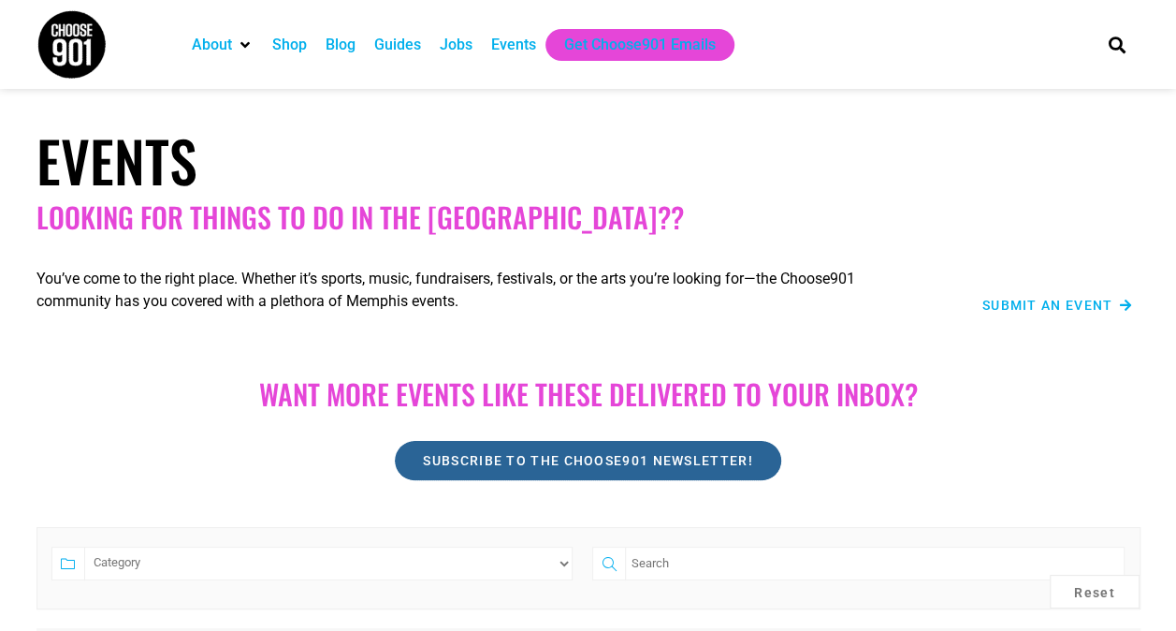
click at [634, 477] on link "Subscribe to the Choose901 newsletter!" at bounding box center [587, 460] width 385 height 39
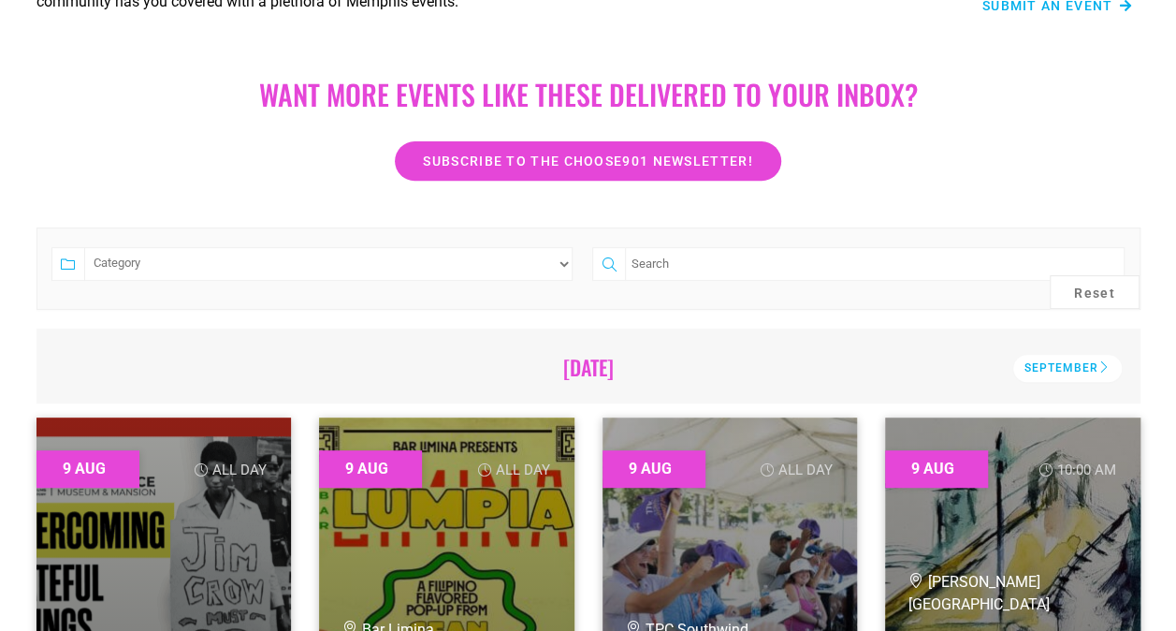
scroll to position [199, 0]
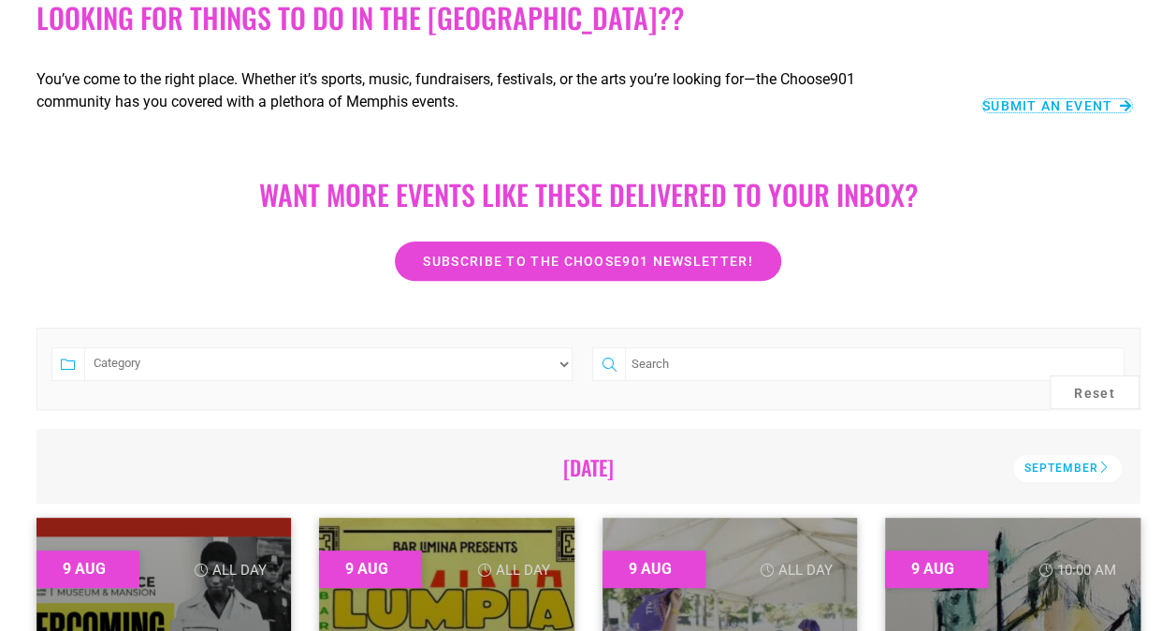
click at [1069, 110] on span "Submit an Event" at bounding box center [1047, 105] width 131 height 13
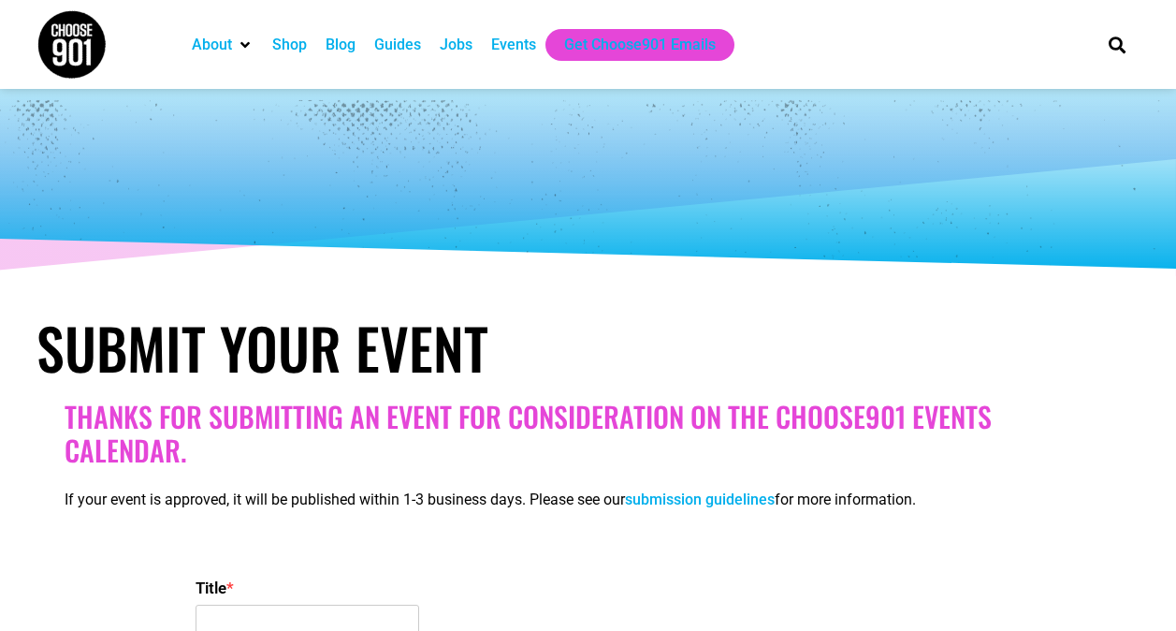
select select
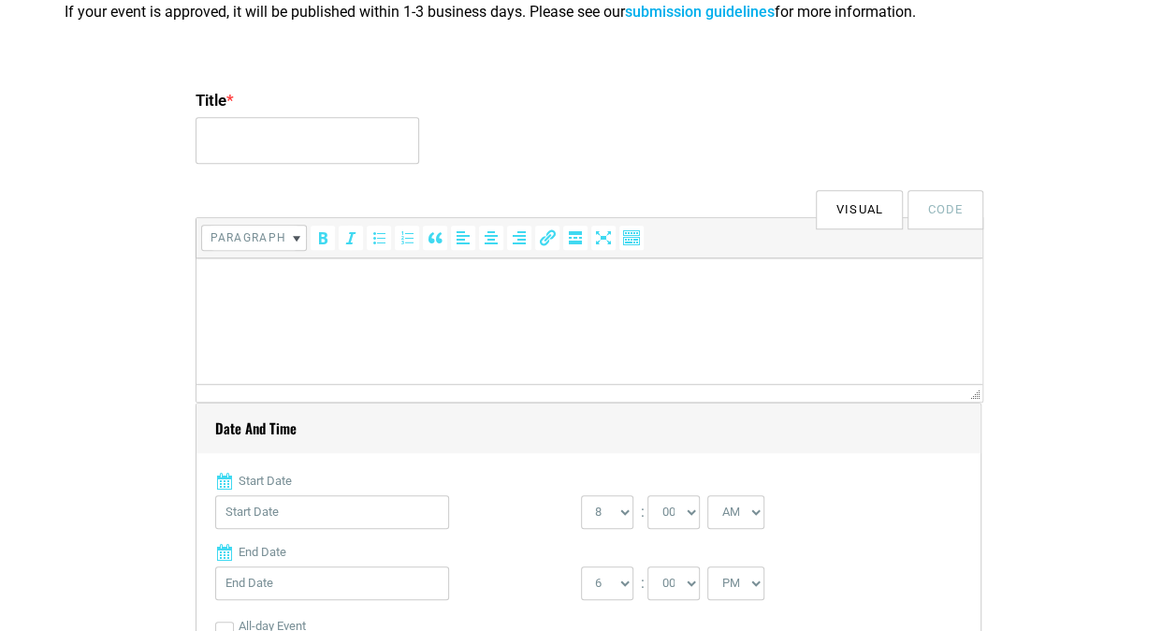
scroll to position [478, 0]
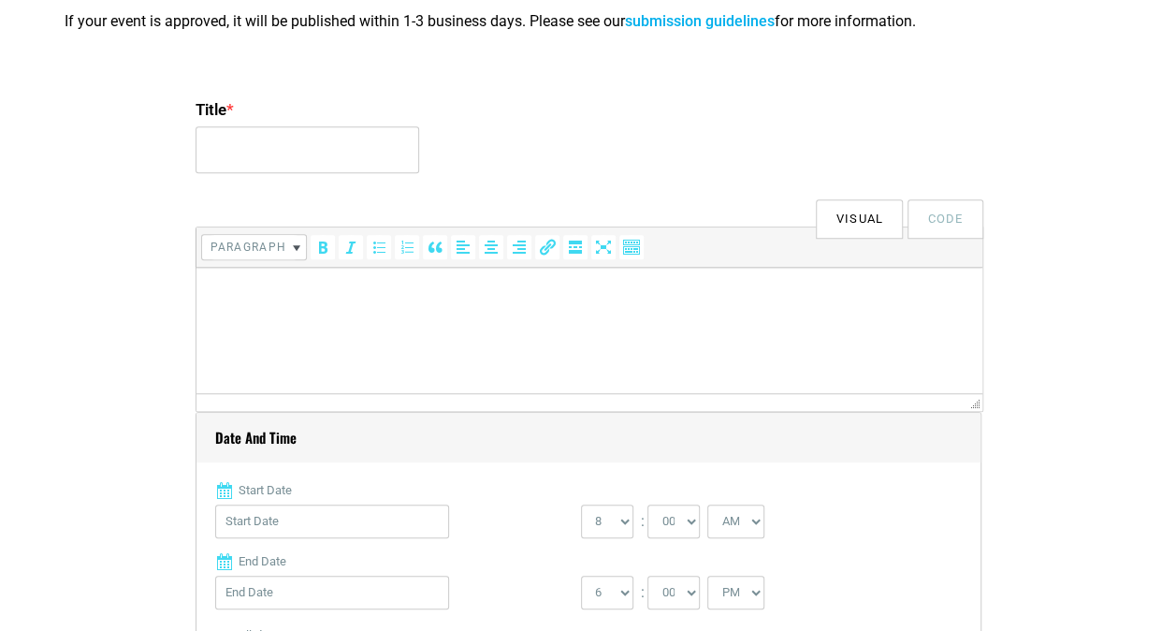
click at [225, 308] on html at bounding box center [589, 294] width 786 height 52
drag, startPoint x: 225, startPoint y: 308, endPoint x: 709, endPoint y: 356, distance: 487.0
click at [709, 320] on html at bounding box center [589, 294] width 786 height 52
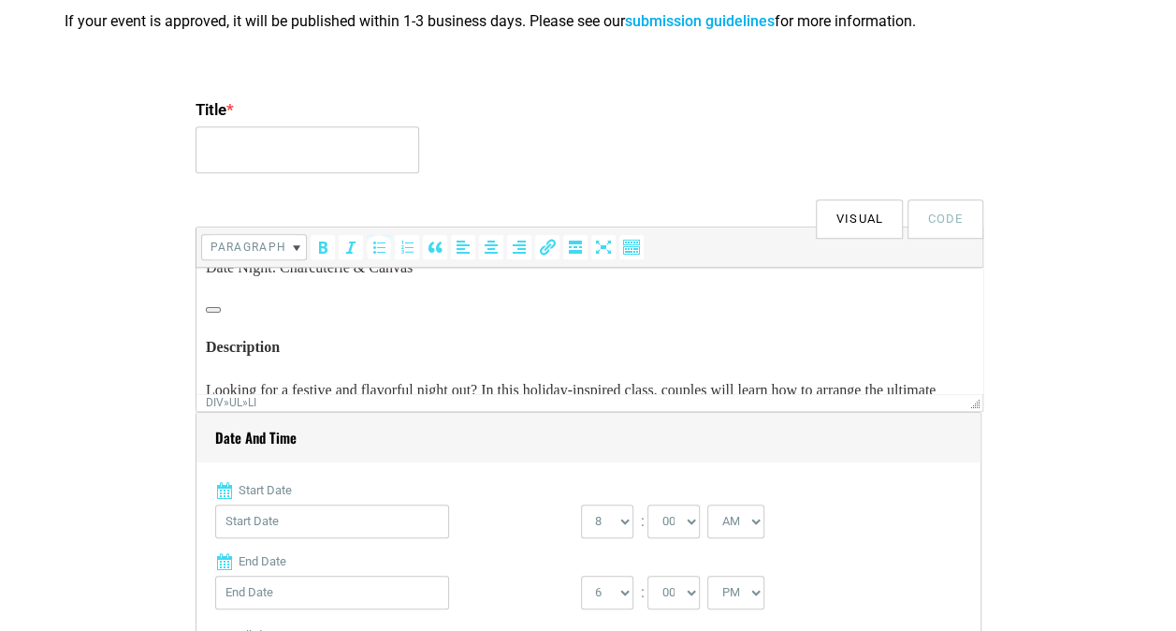
scroll to position [0, 0]
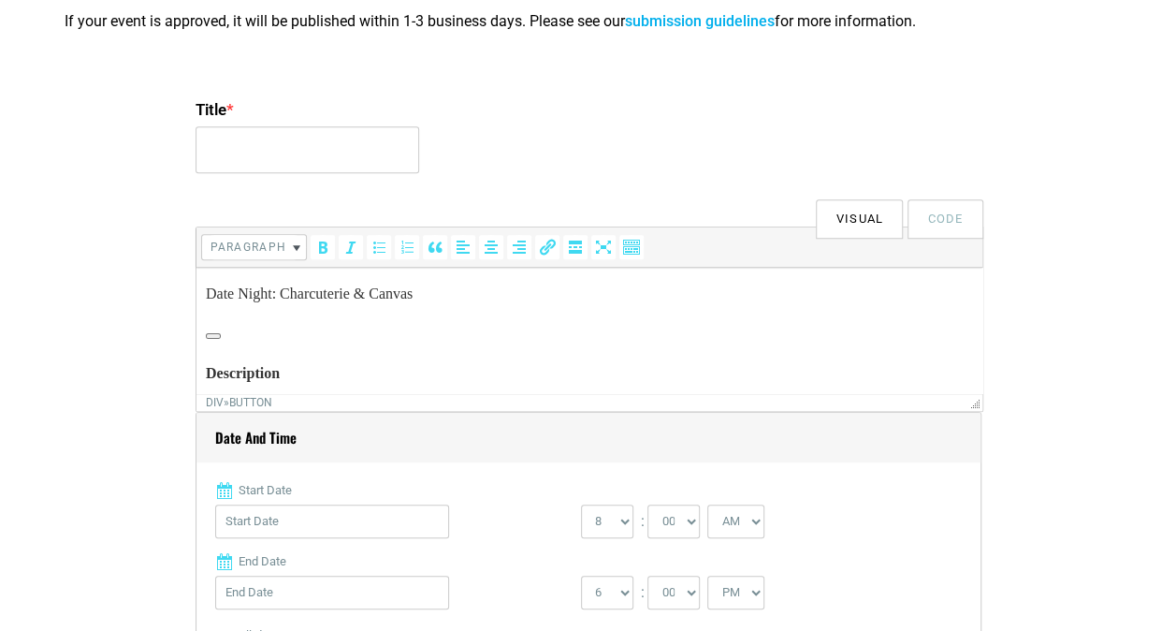
click at [280, 331] on div "Date Night: Charcuterie & Canvas" at bounding box center [588, 313] width 767 height 60
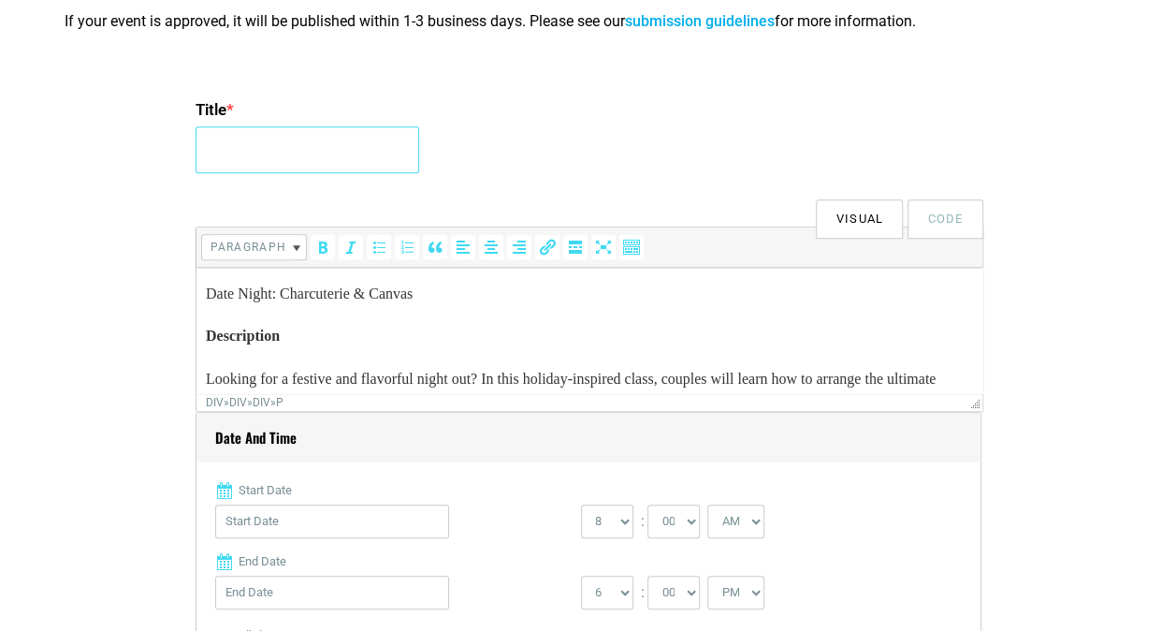
click at [256, 137] on input "Title *" at bounding box center [308, 149] width 224 height 47
type input "Date Night: Charcuterie & Canvas"
click at [208, 334] on h4 "Description" at bounding box center [588, 336] width 767 height 22
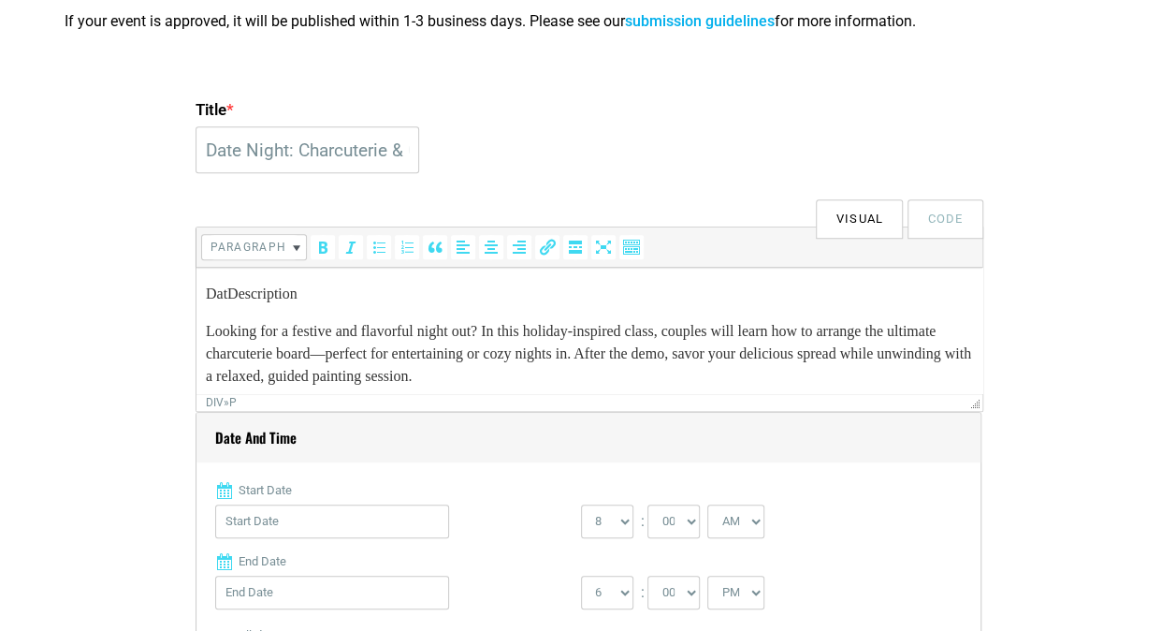
click at [210, 327] on p "Looking for a festive and flavorful night out? In this holiday-inspired class, …" at bounding box center [588, 353] width 767 height 67
click at [208, 326] on p "Looking for a festive and flavorful night out? In this holiday-inspired class, …" at bounding box center [588, 353] width 767 height 67
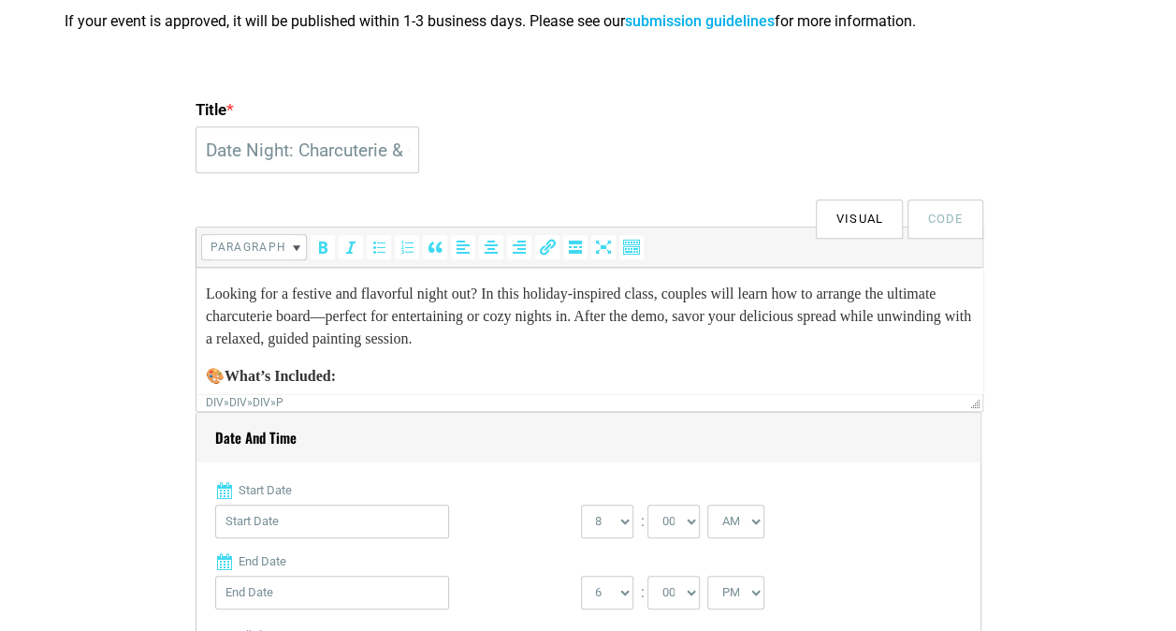
scroll to position [37, 0]
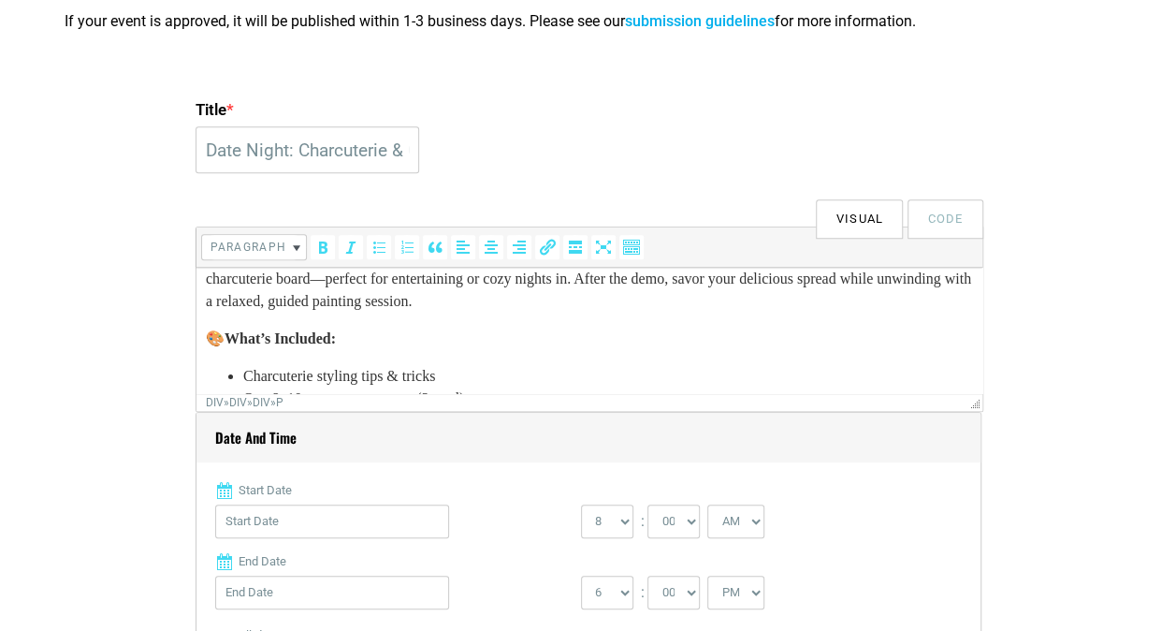
click at [391, 275] on p "Looking for a festive and flavorful night out? In this holiday-inspired class, …" at bounding box center [588, 278] width 767 height 67
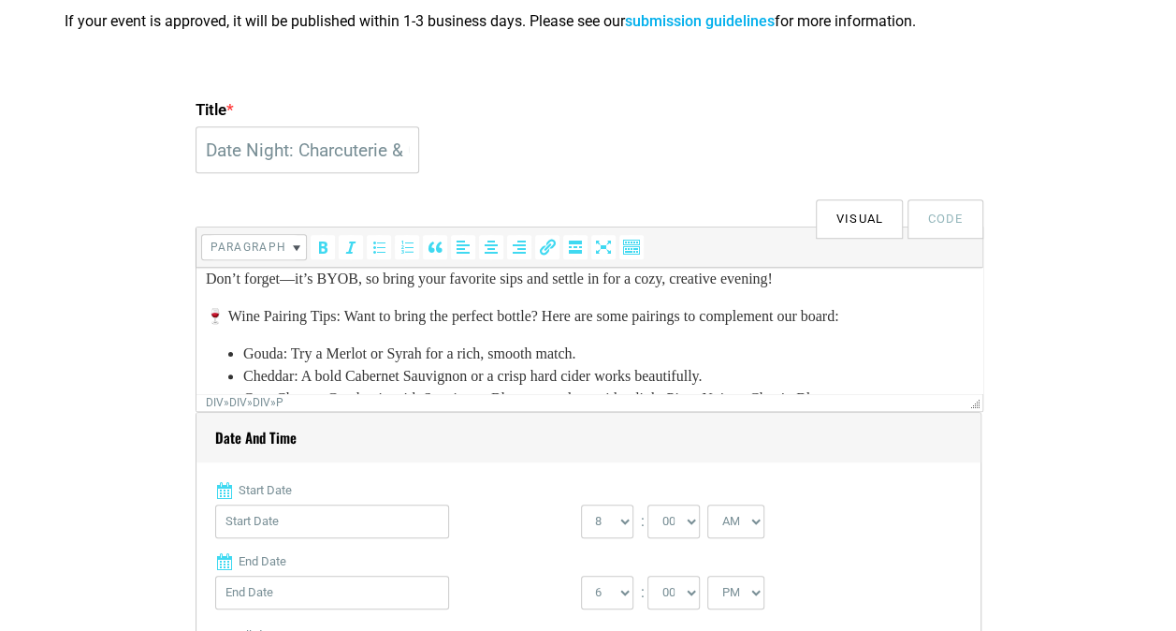
scroll to position [369, 0]
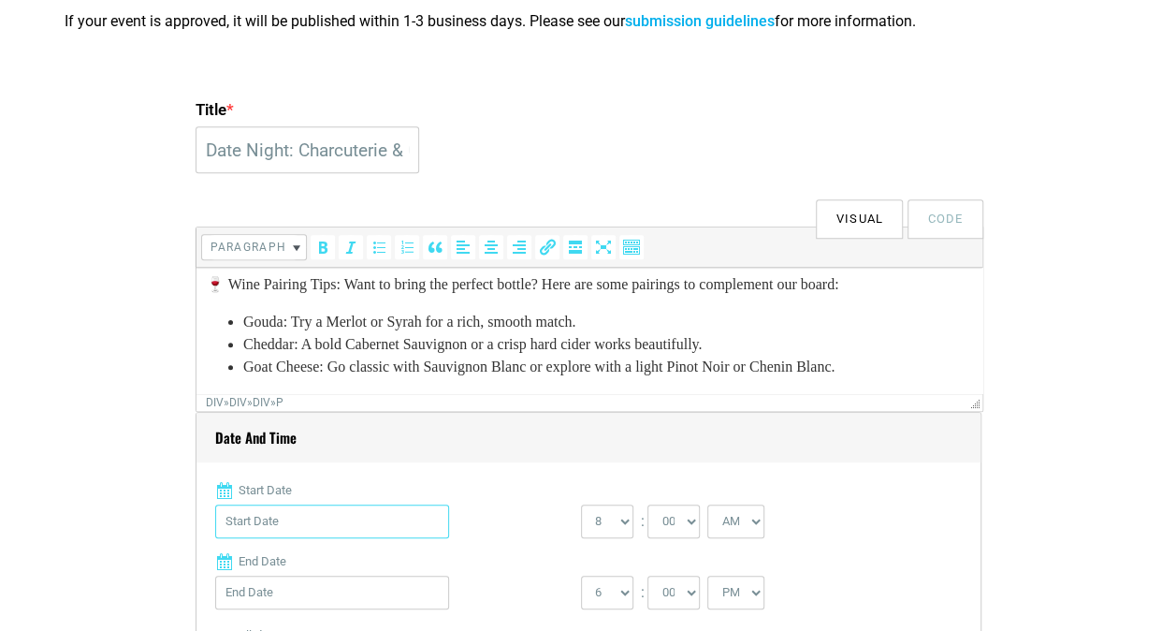
click at [381, 511] on input "Start Date" at bounding box center [332, 521] width 234 height 34
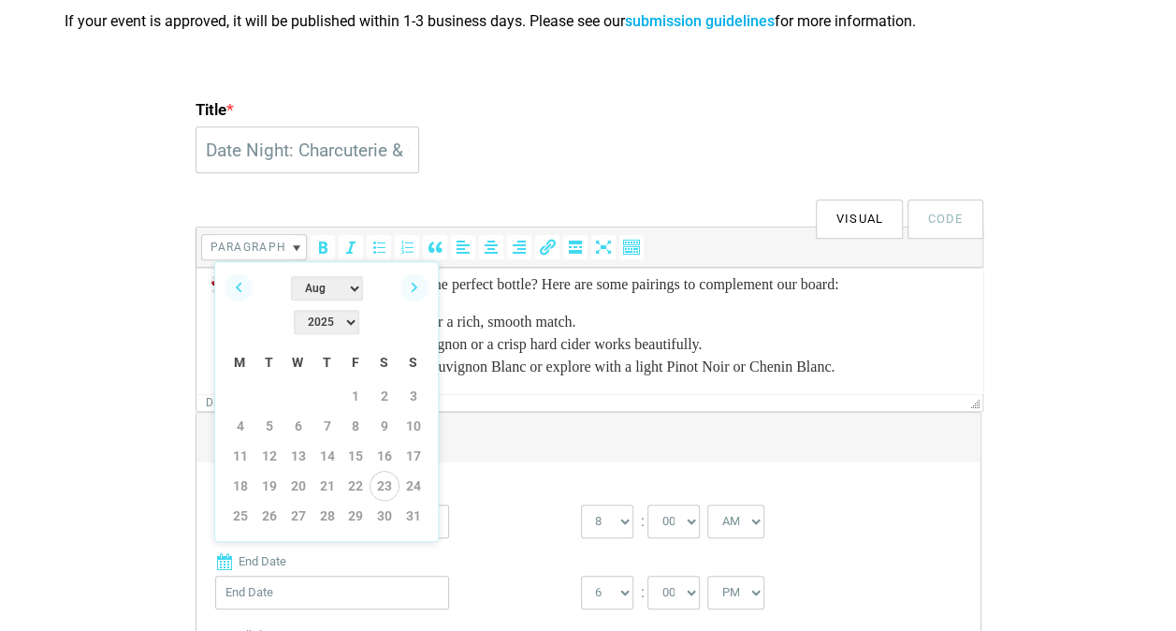
click at [384, 472] on link "23" at bounding box center [384, 486] width 28 height 28
type input "[DATE]"
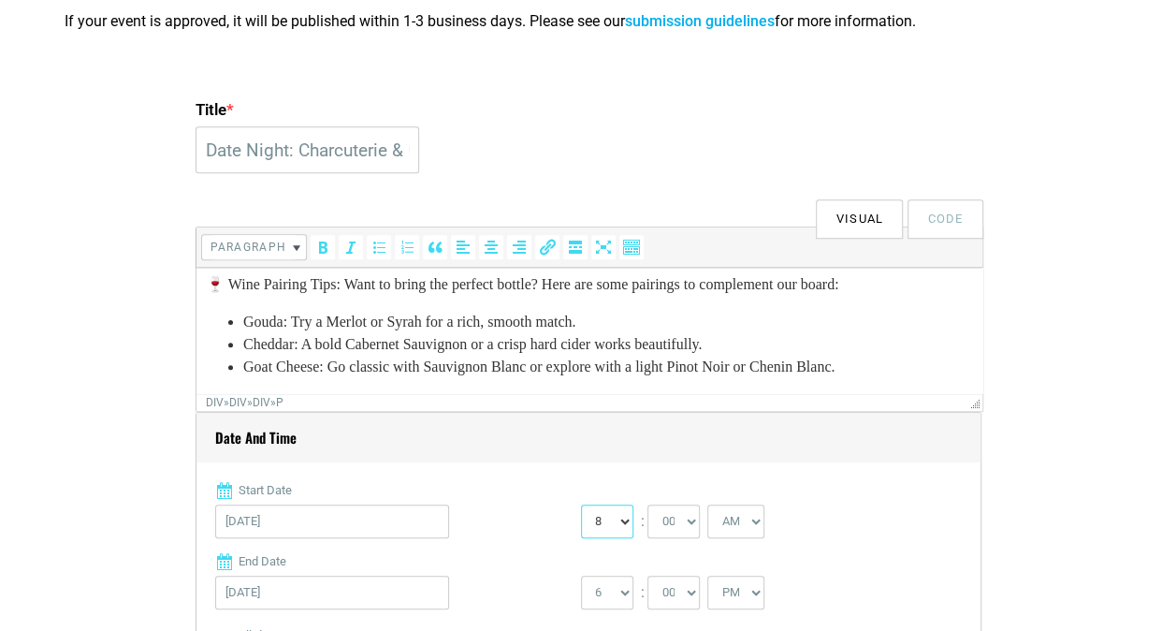
click at [631, 520] on select "0 1 2 3 4 5 6 7 8 9 10 11 12" at bounding box center [607, 521] width 52 height 34
select select "7"
click at [581, 504] on select "0 1 2 3 4 5 6 7 8 9 10 11 12" at bounding box center [607, 521] width 52 height 34
click at [763, 515] on select "AM PM" at bounding box center [735, 521] width 57 height 34
select select "PM"
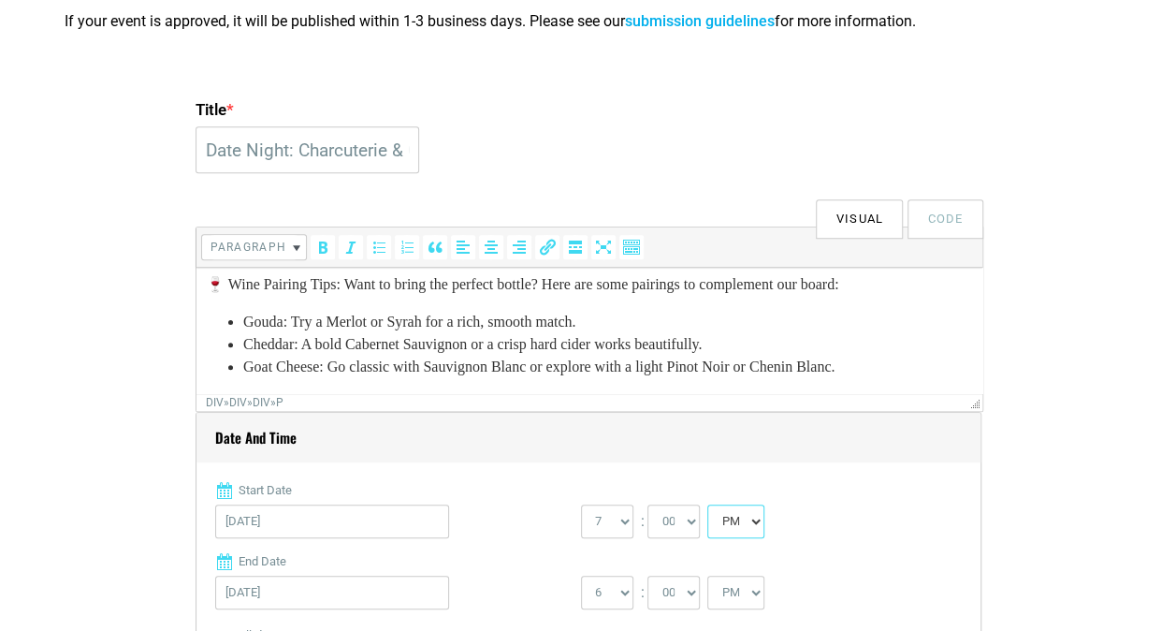
click at [707, 504] on select "AM PM" at bounding box center [735, 521] width 57 height 34
click at [619, 584] on select "1 2 3 4 5 6 7 8 9 10 11 12" at bounding box center [607, 592] width 52 height 34
select select "9"
click at [581, 575] on select "1 2 3 4 5 6 7 8 9 10 11 12" at bounding box center [607, 592] width 52 height 34
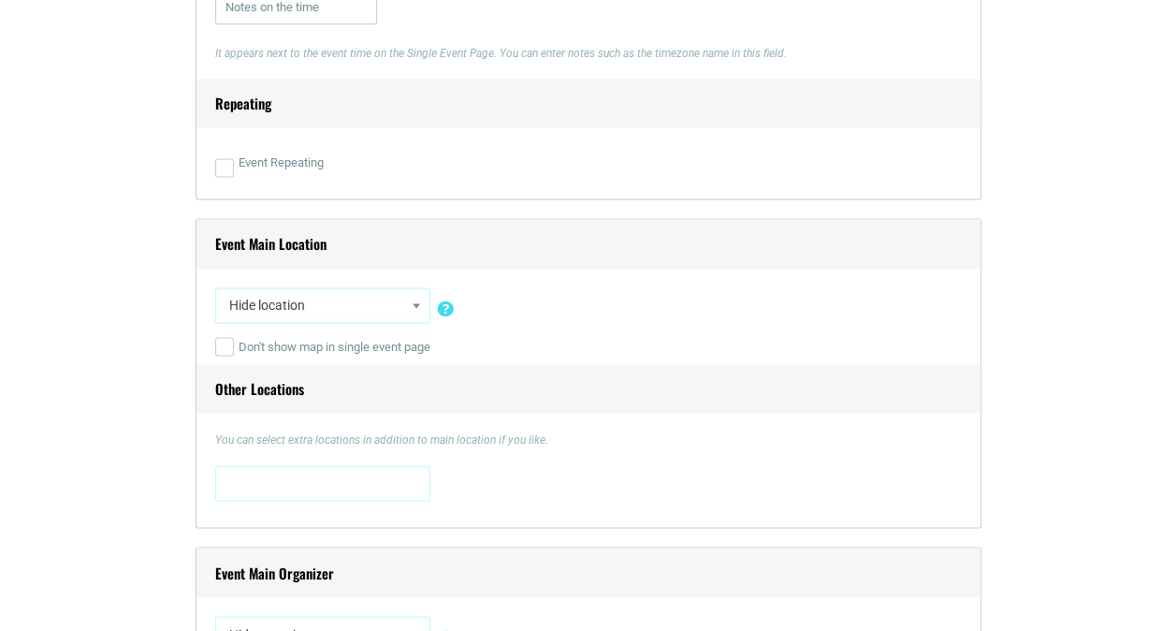
scroll to position [1222, 0]
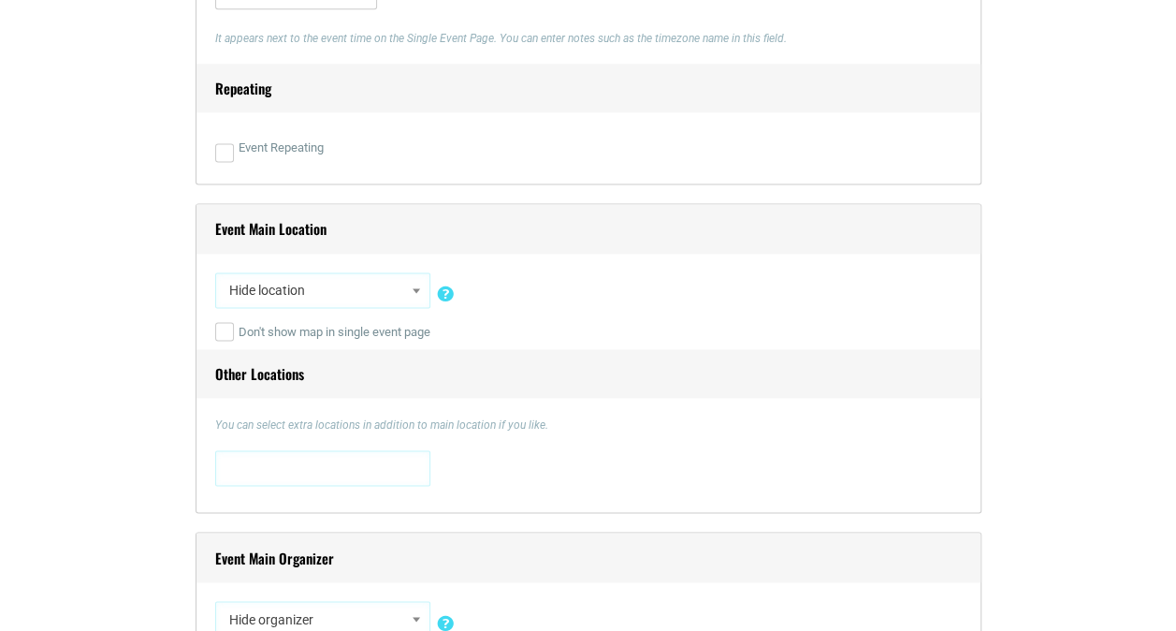
click at [400, 295] on span "Hide location" at bounding box center [323, 290] width 202 height 34
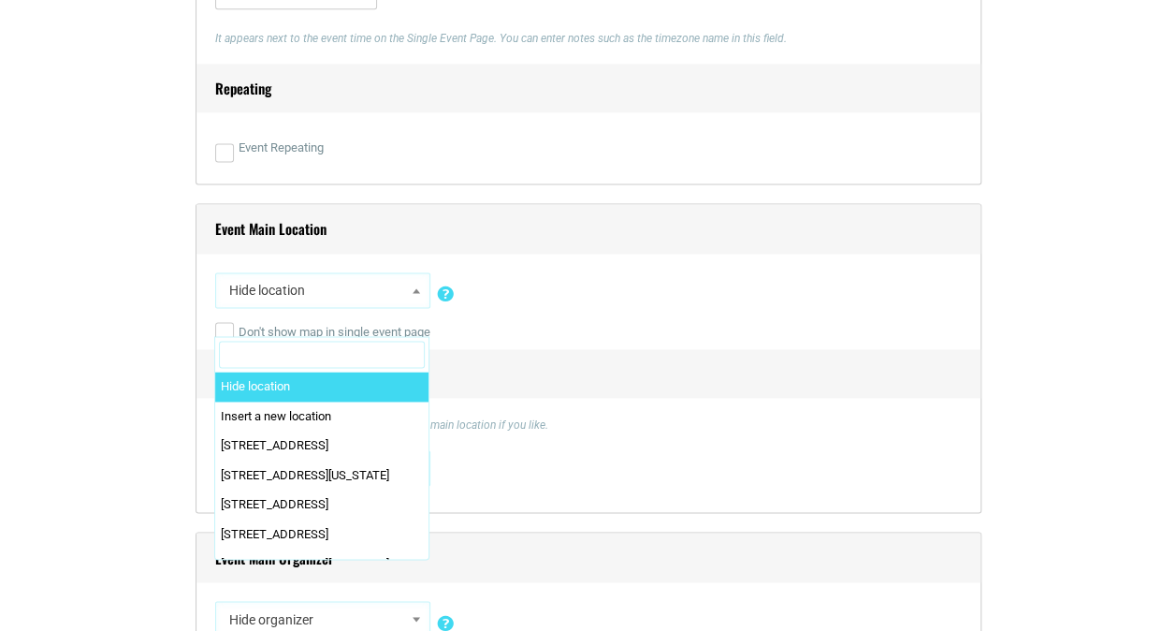
click at [301, 348] on input "Search" at bounding box center [322, 355] width 206 height 28
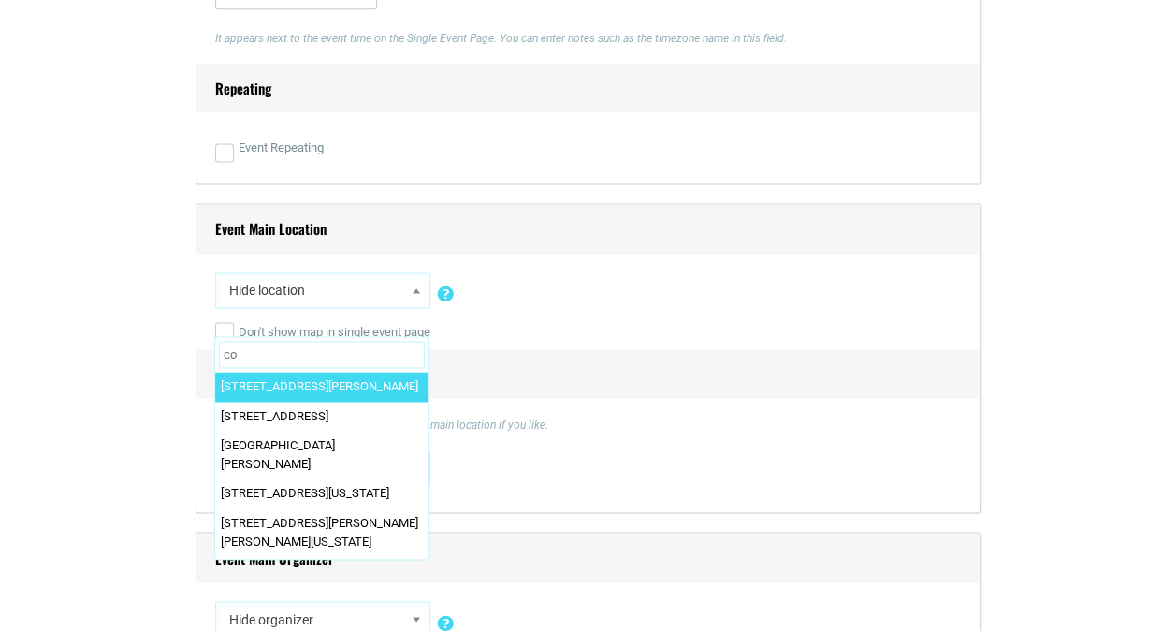
type input "c"
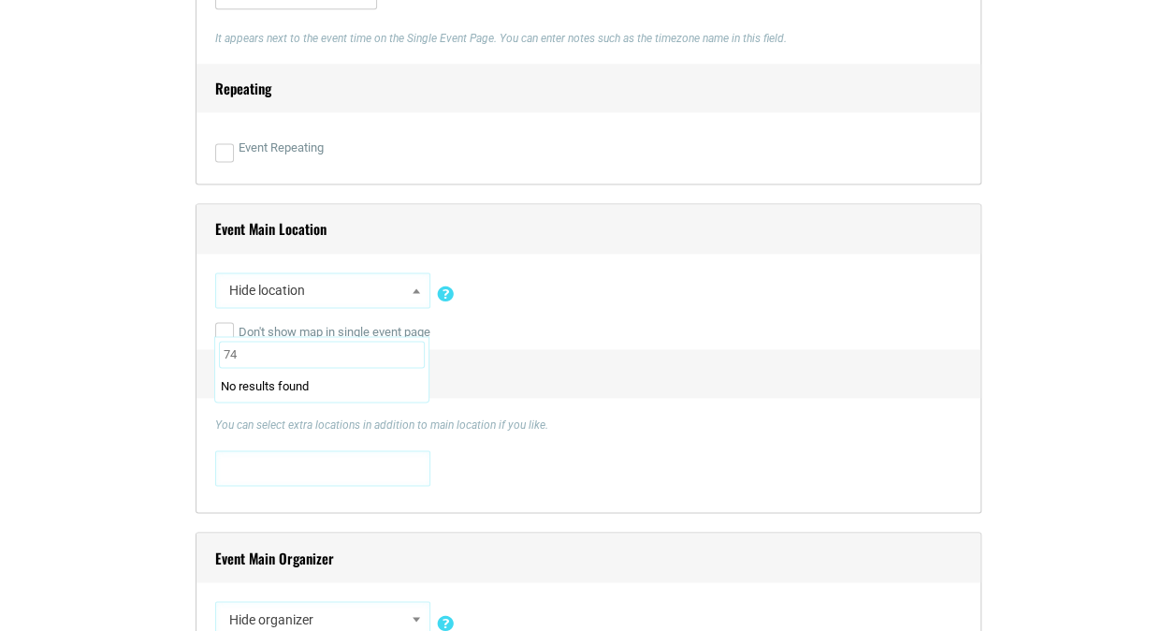
type input "7"
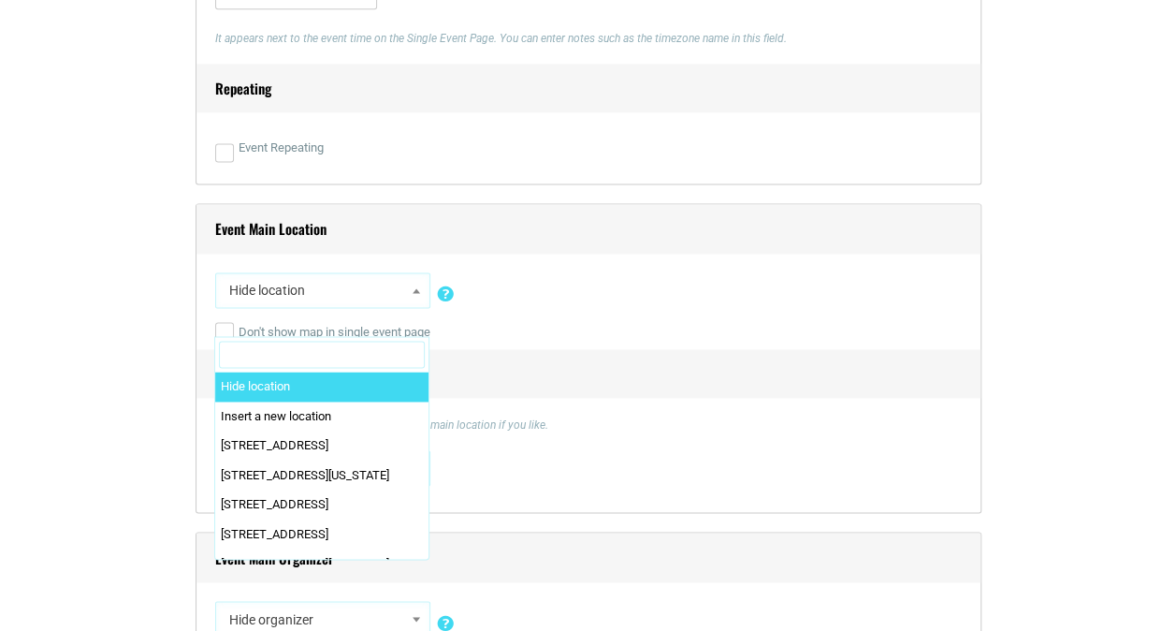
click at [490, 354] on h4 "Other Locations" at bounding box center [588, 374] width 784 height 50
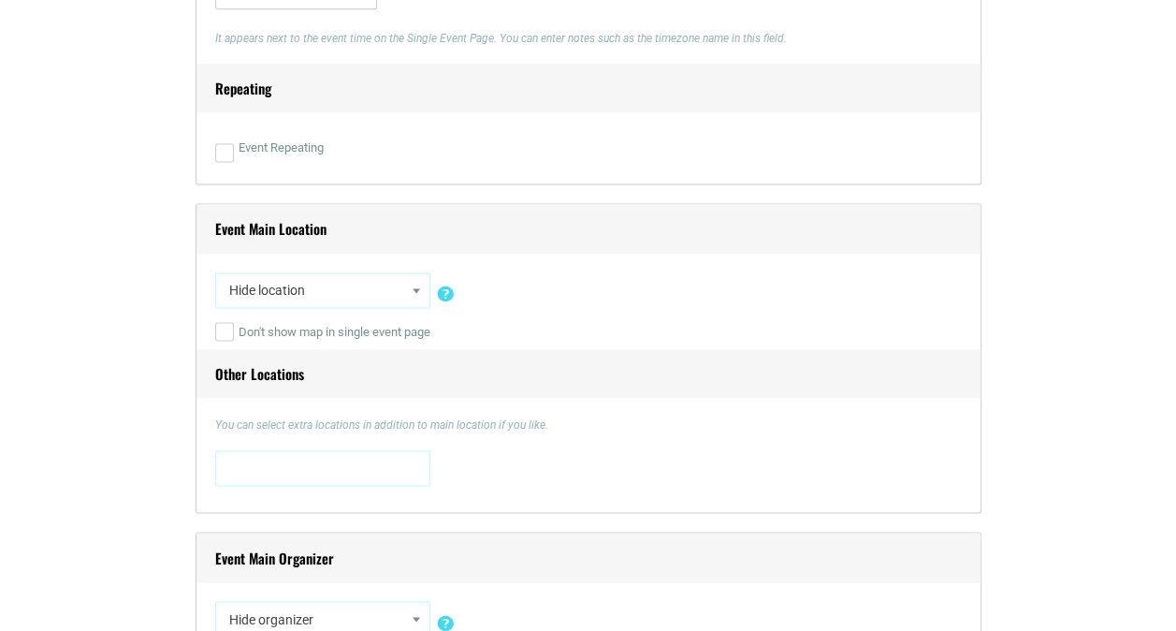
click at [434, 279] on icon at bounding box center [445, 288] width 22 height 18
click at [417, 283] on span at bounding box center [416, 290] width 19 height 24
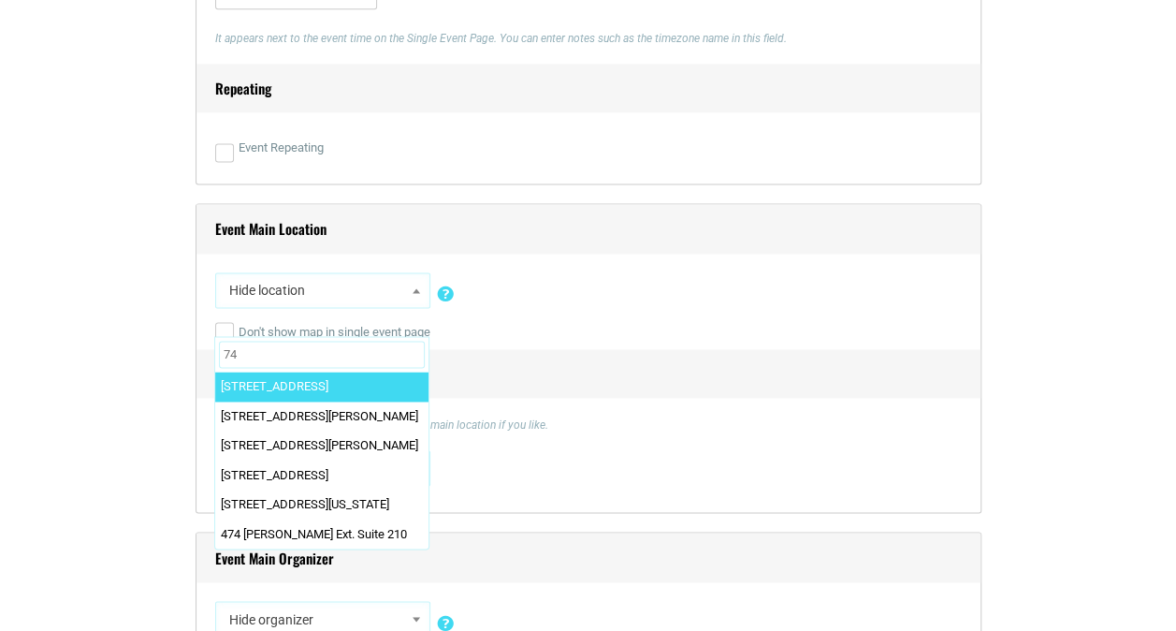
type input "7"
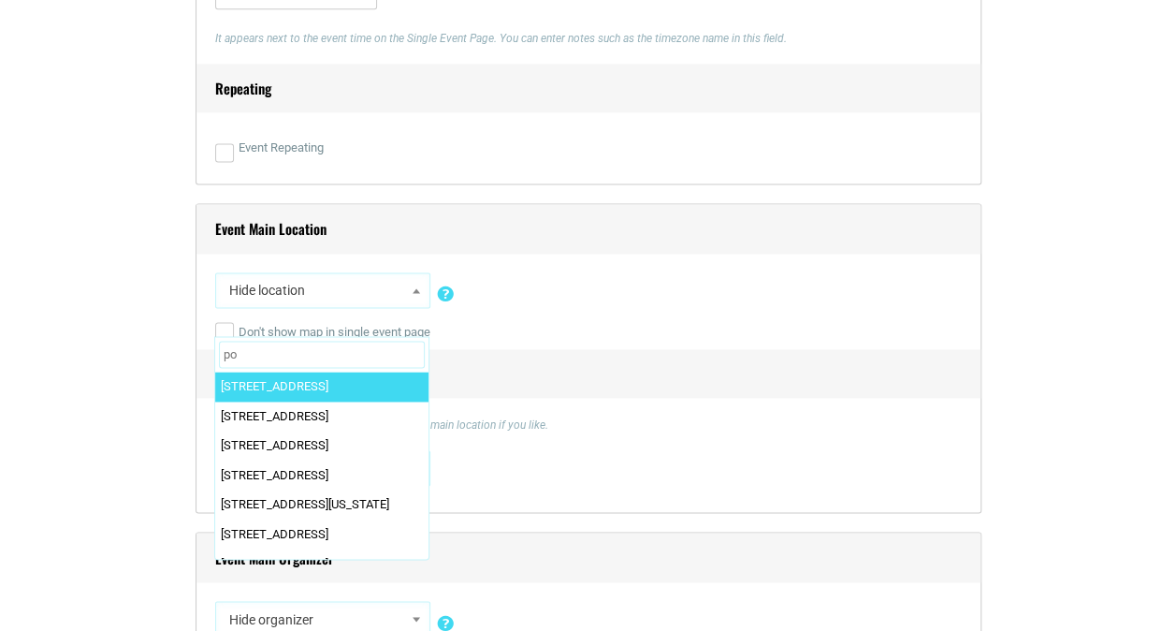
type input "p"
click at [528, 445] on div "You can select extra locations in addition to main location if you like. [STREE…" at bounding box center [588, 454] width 747 height 77
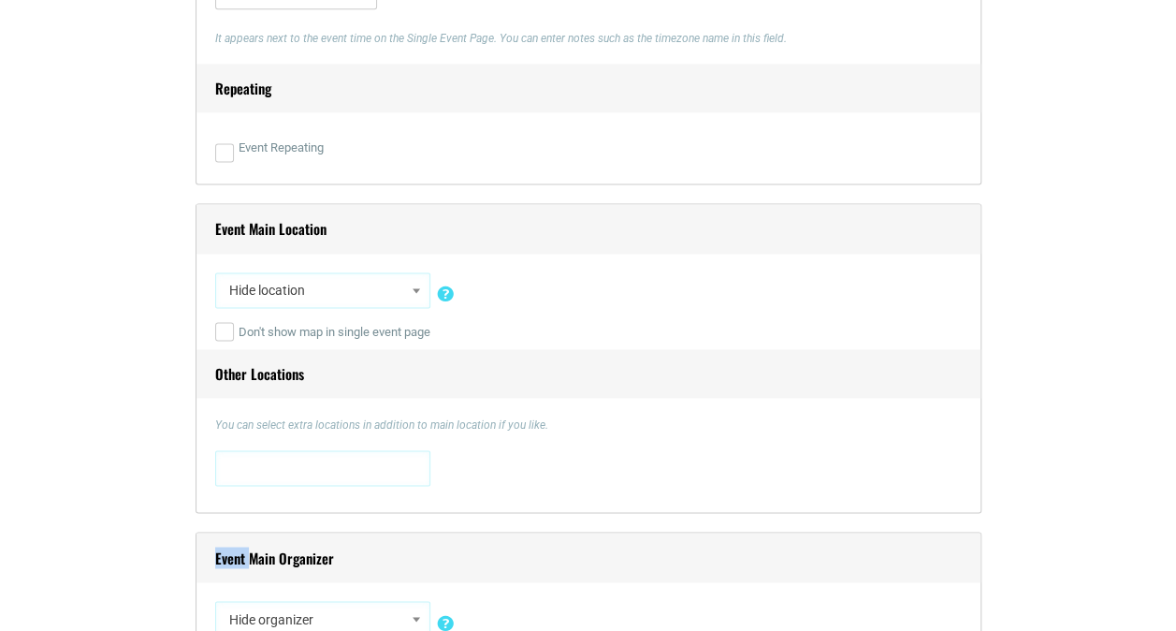
click at [528, 445] on div "You can select extra locations in addition to main location if you like. [STREE…" at bounding box center [588, 454] width 747 height 77
click at [338, 488] on div "[STREET_ADDRESS] [STREET_ADDRESS][US_STATE] [STREET_ADDRESS] [STREET_ADDRESS] […" at bounding box center [588, 471] width 747 height 43
click at [351, 469] on span at bounding box center [323, 466] width 202 height 30
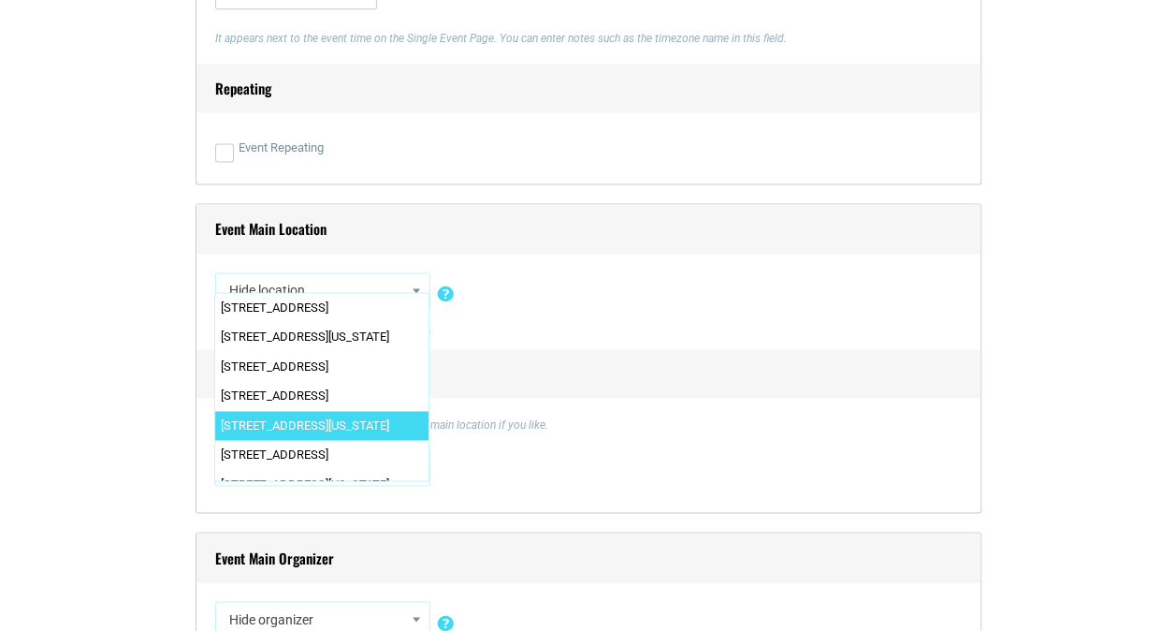
click at [807, 521] on div "Title * Date Night: [PERSON_NAME] & Canvas Visual Code b i link b-quote del ins…" at bounding box center [589, 114] width 786 height 1531
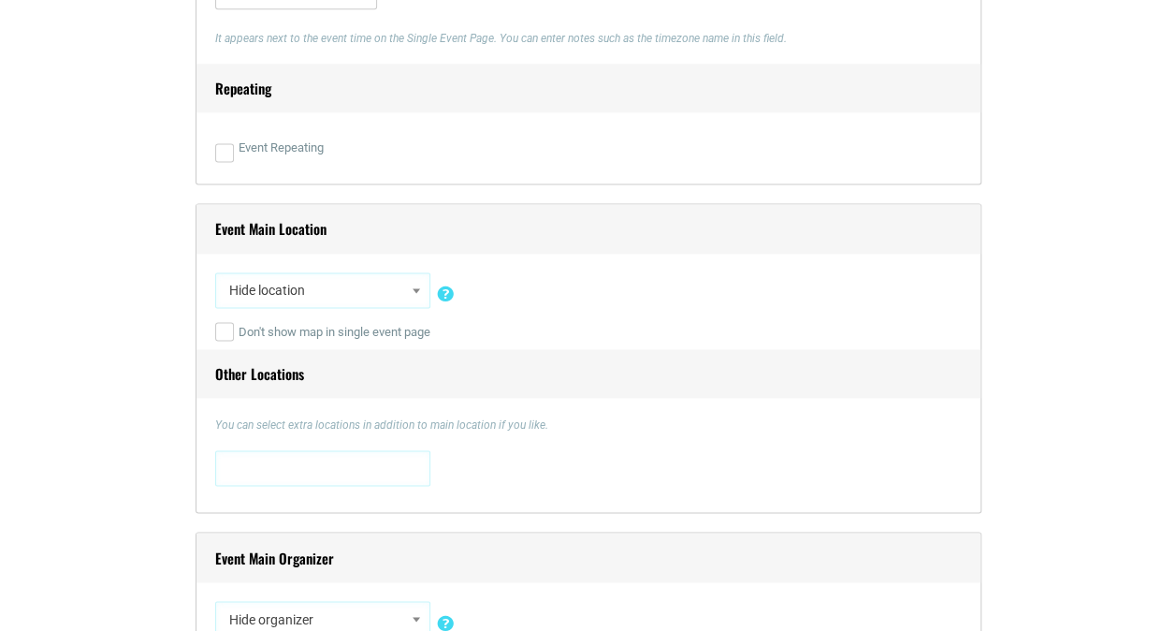
click at [412, 281] on span at bounding box center [416, 290] width 19 height 24
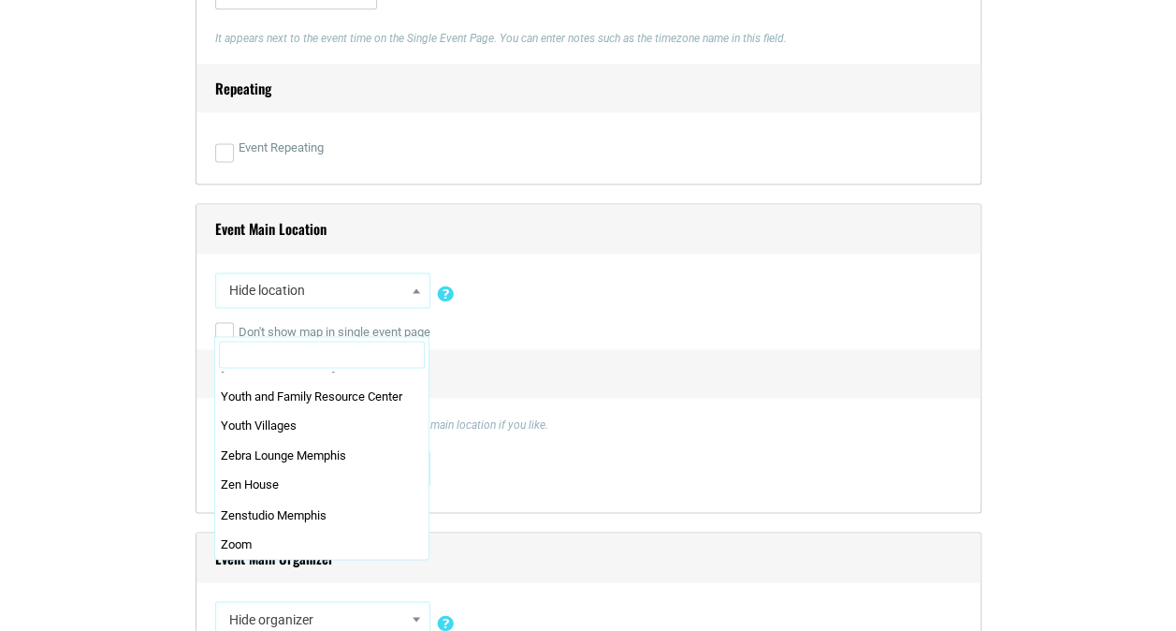
scroll to position [0, 0]
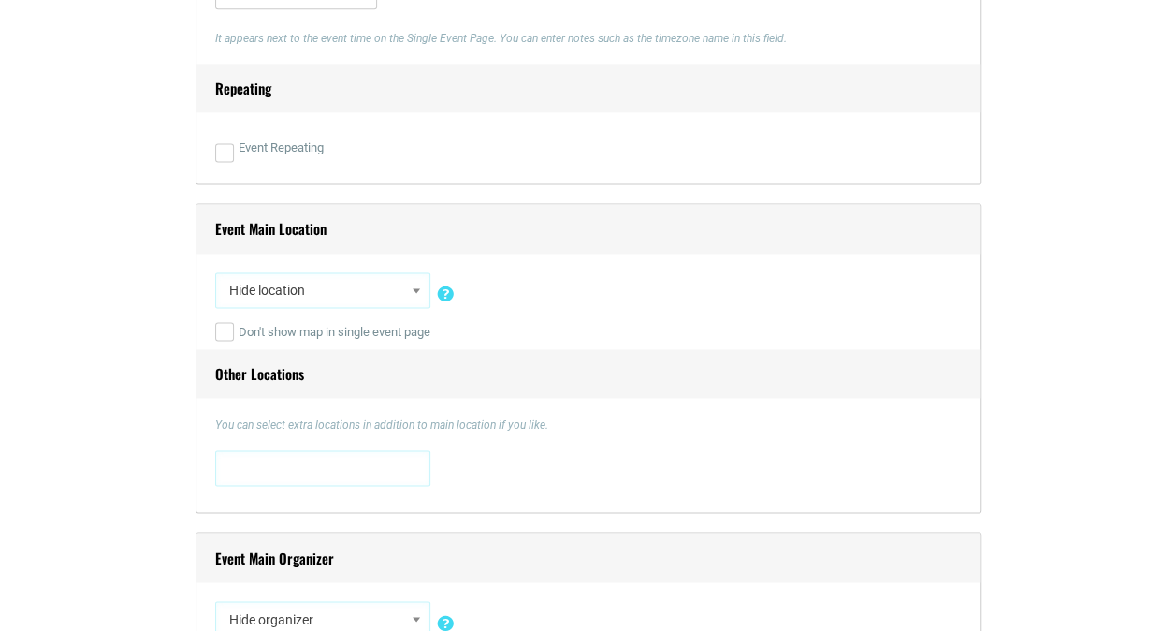
click at [545, 528] on div "Title * Date Night: [PERSON_NAME] & Canvas Visual Code b i link b-quote del ins…" at bounding box center [589, 114] width 786 height 1531
click at [351, 464] on span at bounding box center [323, 466] width 202 height 30
click at [581, 428] on p "You can select extra locations in addition to main location if you like." at bounding box center [588, 424] width 747 height 17
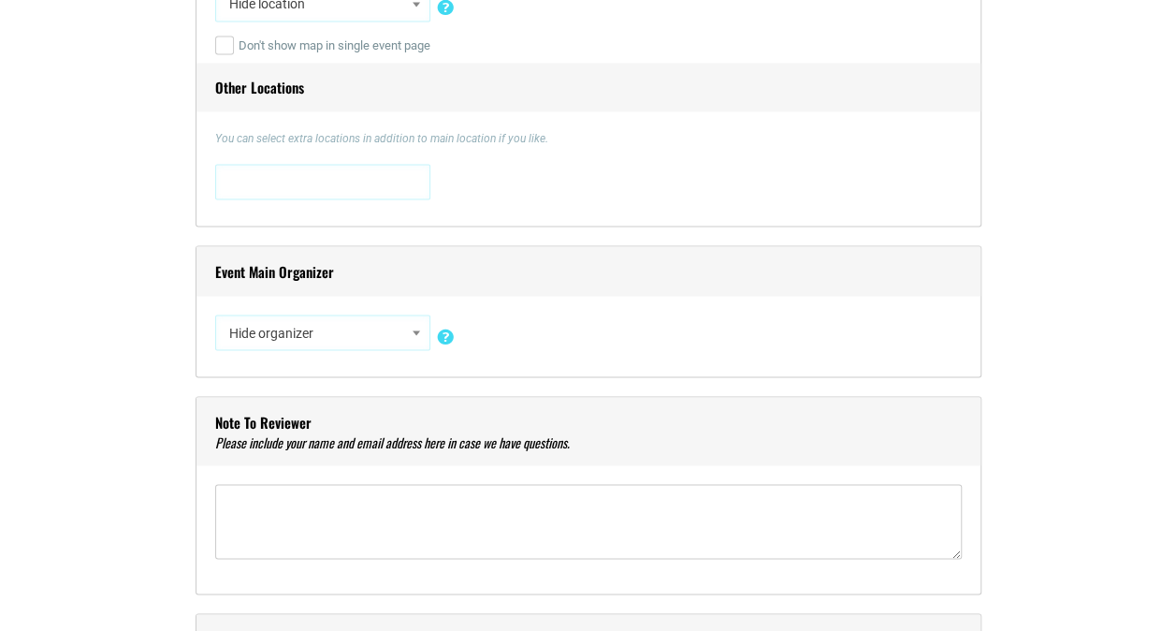
scroll to position [1547, 0]
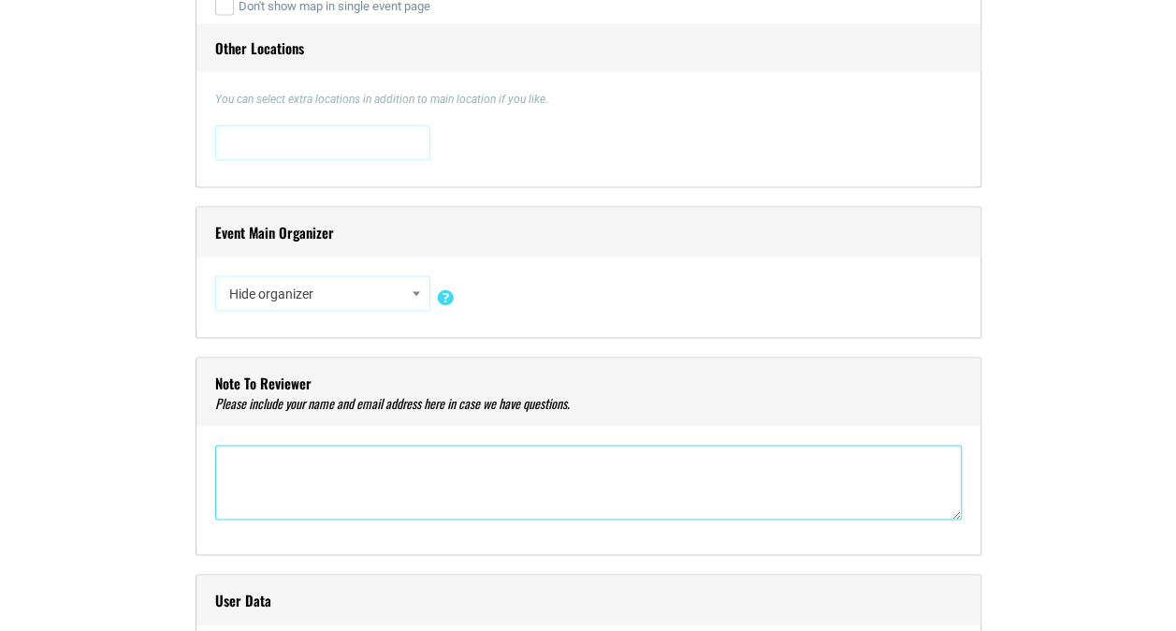
click at [301, 472] on textarea"] at bounding box center [588, 481] width 747 height 75
click at [225, 462] on textarea"] "Color Me Collierville Aert Studio [EMAIL_ADDRESS][DOMAIN_NAME]" at bounding box center [588, 481] width 747 height 75
click at [259, 453] on textarea"] "Color Me Collierville Aert Studio [EMAIL_ADDRESS][DOMAIN_NAME]" at bounding box center [588, 481] width 747 height 75
click at [351, 500] on textarea"] "Register at [DOMAIN_NAME] Color Me Collierville Aert Studio [EMAIL_ADDRESS][DOM…" at bounding box center [588, 481] width 747 height 75
type textarea"] "Register at [DOMAIN_NAME] Color Me Collierville Art Studio [EMAIL_ADDRESS][DOMA…"
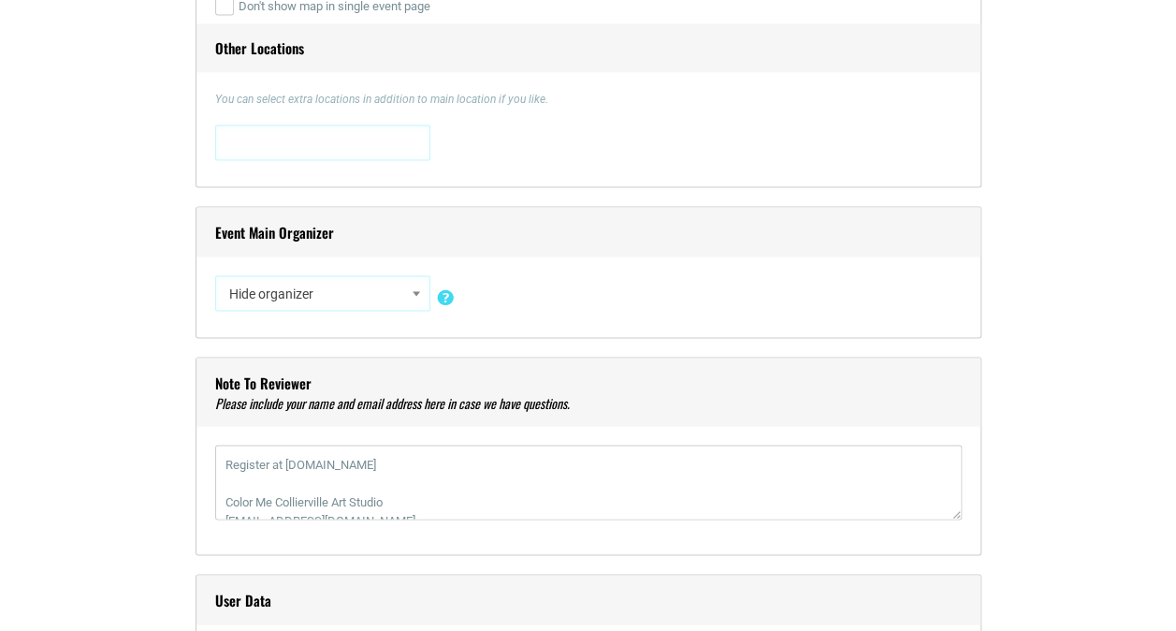
click at [454, 518] on div "Register at [DOMAIN_NAME] Color Me Collierville Art Studio [EMAIL_ADDRESS][DOMA…" at bounding box center [588, 489] width 747 height 91
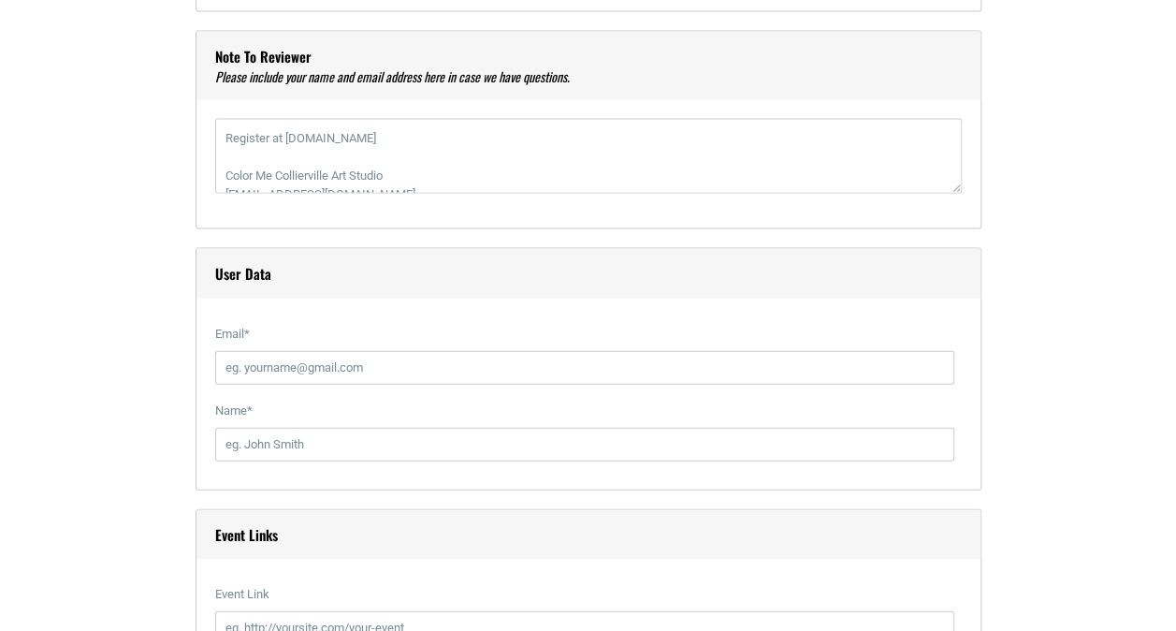
scroll to position [1893, 0]
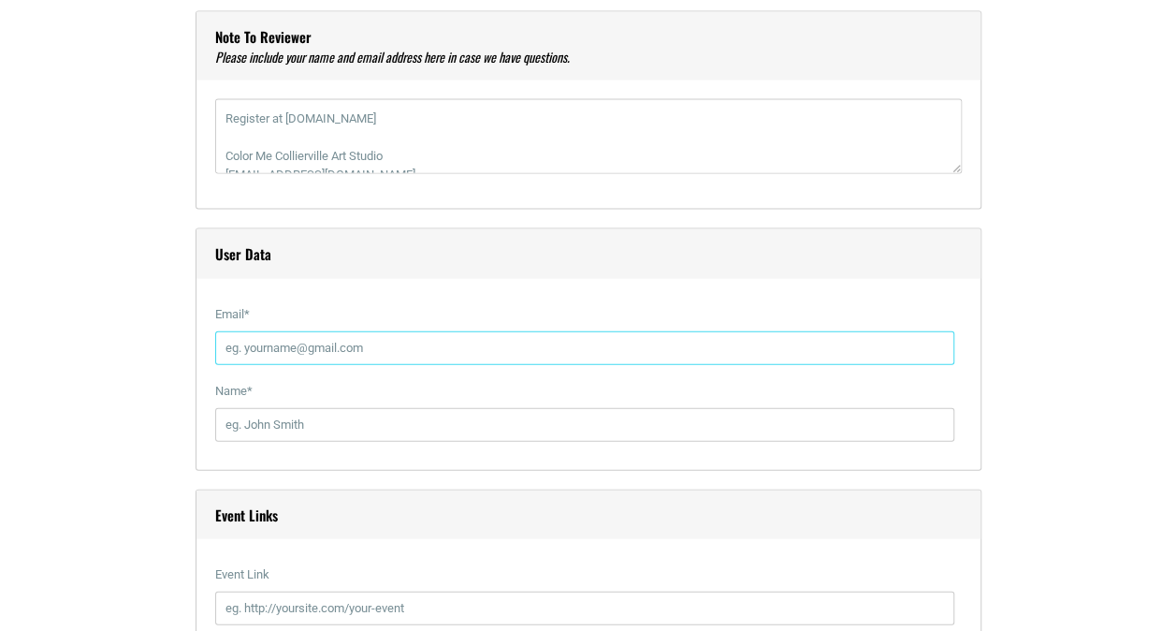
click at [314, 331] on input "Email *" at bounding box center [584, 348] width 739 height 34
click at [565, 286] on div "User Data Email * Name *" at bounding box center [589, 349] width 786 height 242
click at [367, 344] on input "Email *" at bounding box center [584, 348] width 739 height 34
click at [367, 344] on input "info@colormeco" at bounding box center [584, 348] width 739 height 34
type input "[EMAIL_ADDRESS][DOMAIN_NAME]"
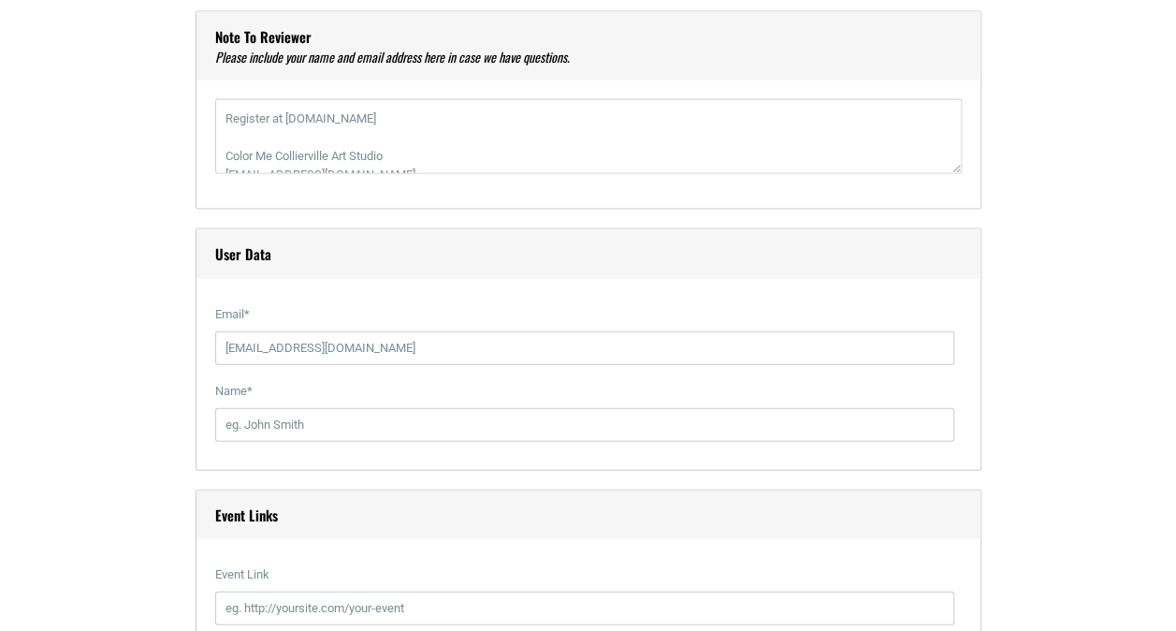
type input "[PERSON_NAME] [PERSON_NAME]"
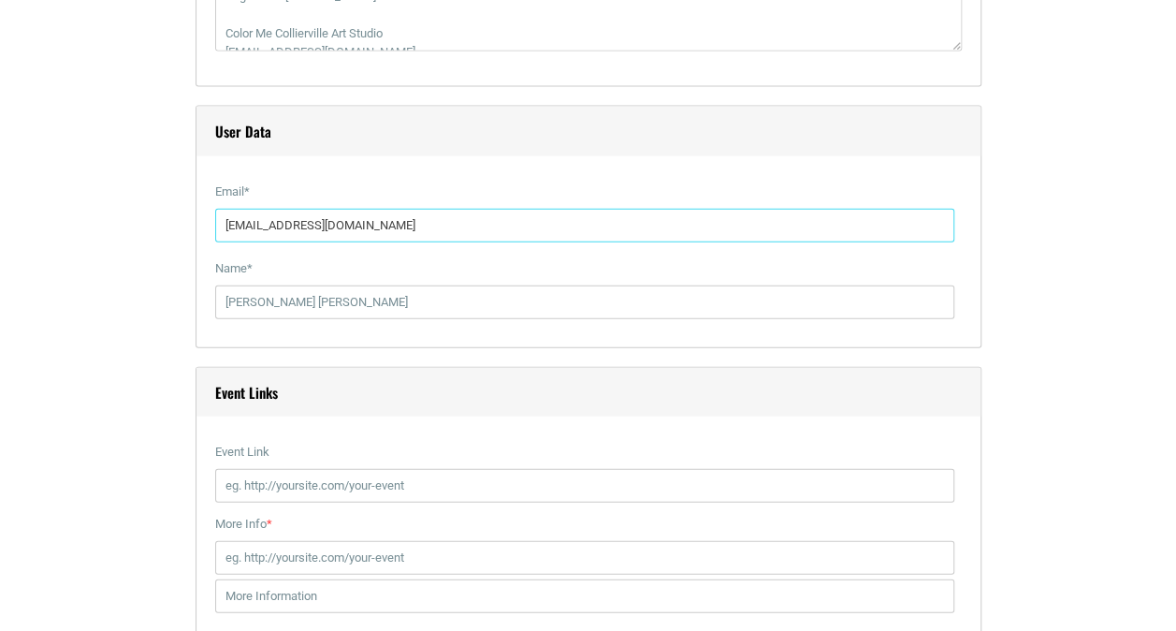
scroll to position [2035, 0]
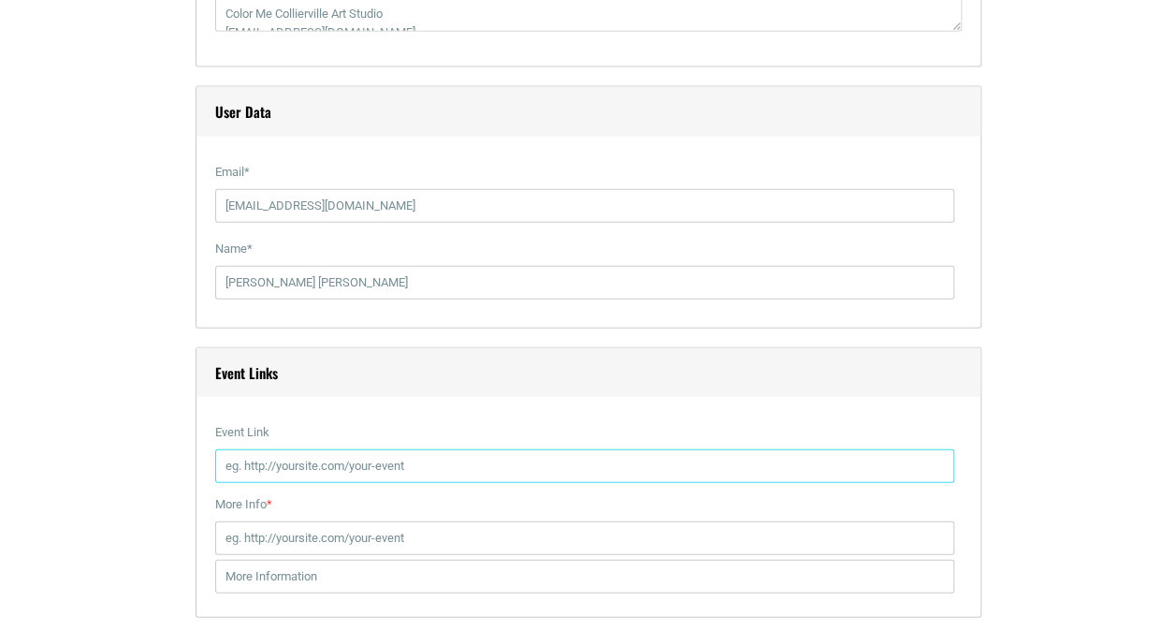
click at [325, 472] on input "Event Link" at bounding box center [584, 466] width 739 height 34
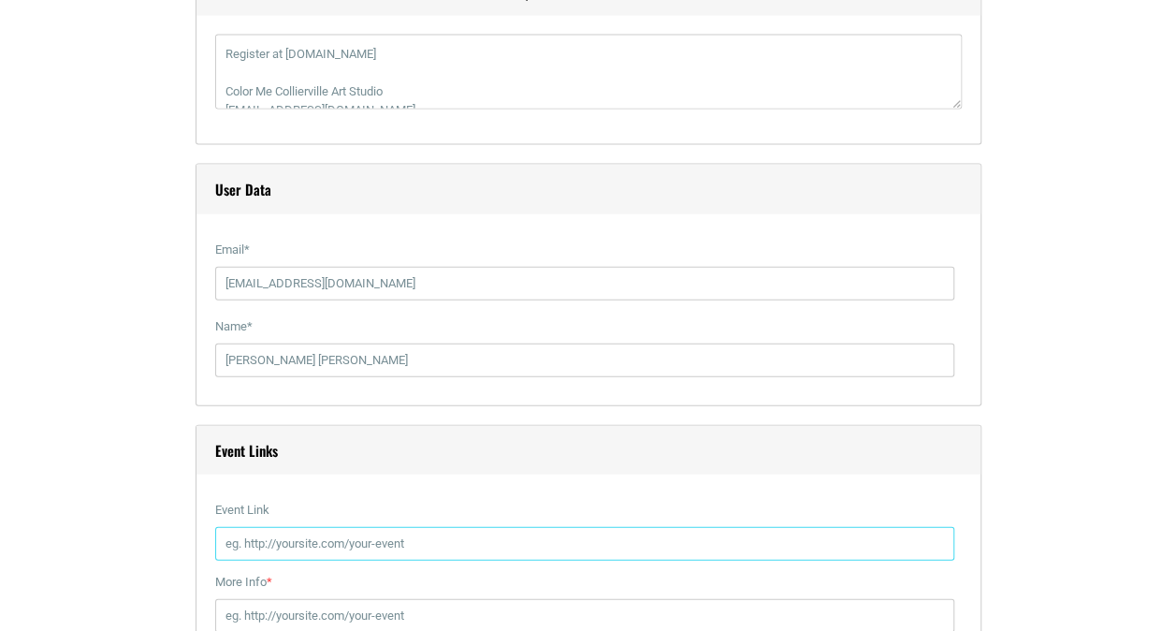
scroll to position [2203, 0]
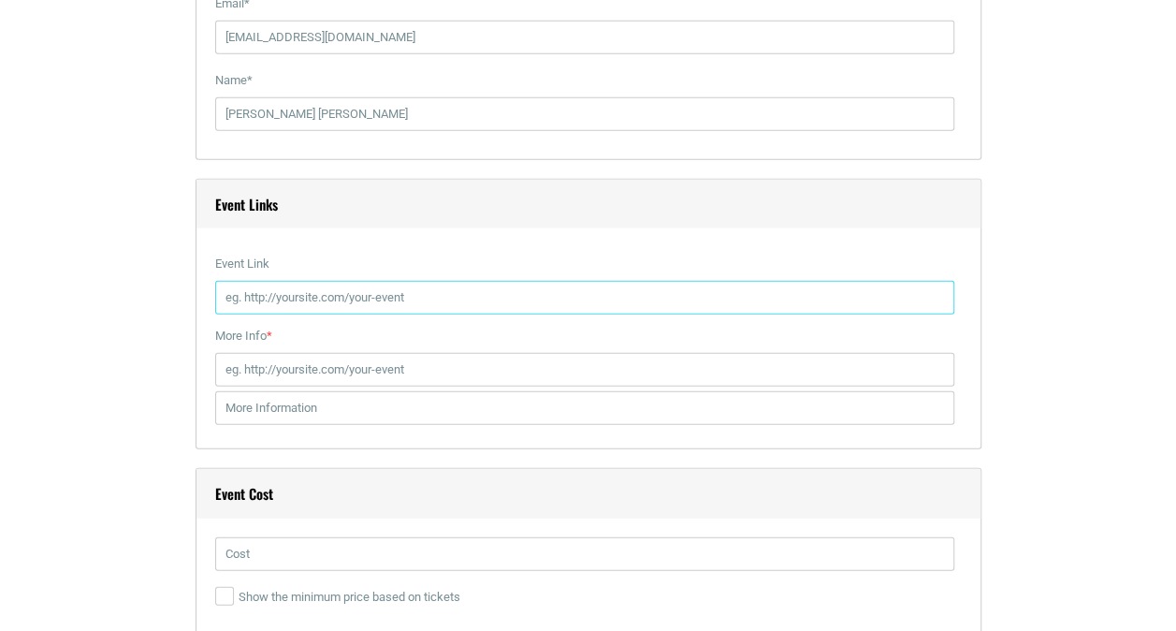
paste input "[URL][DOMAIN_NAME]"
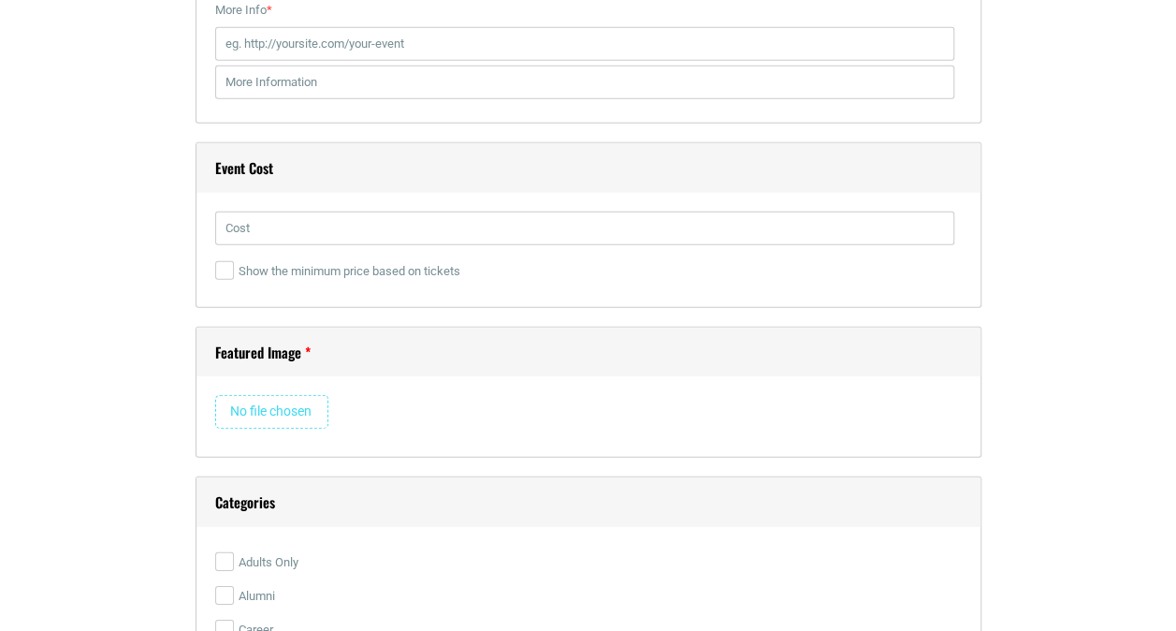
scroll to position [2563, 0]
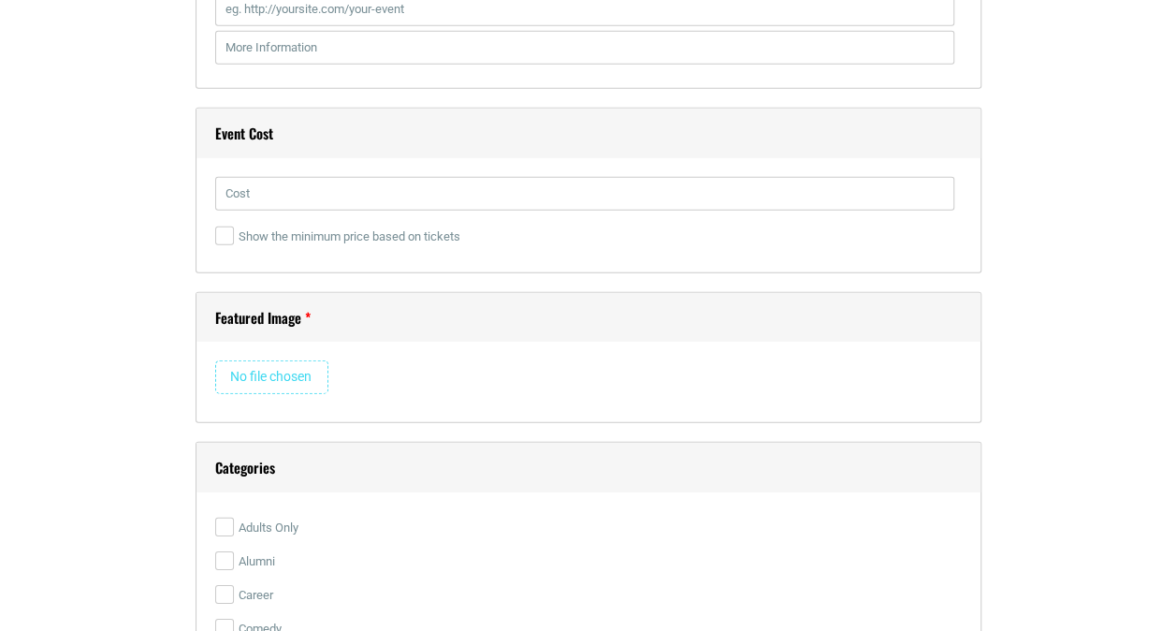
type input "[URL][DOMAIN_NAME]"
click at [266, 189] on input "text" at bounding box center [584, 194] width 739 height 34
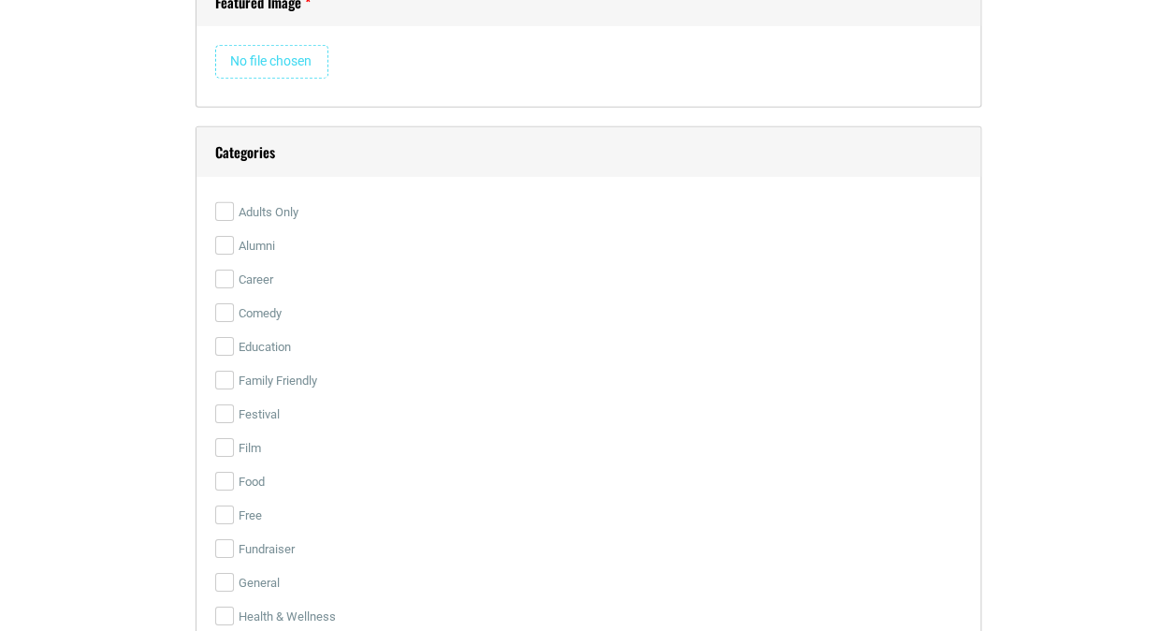
scroll to position [2908, 0]
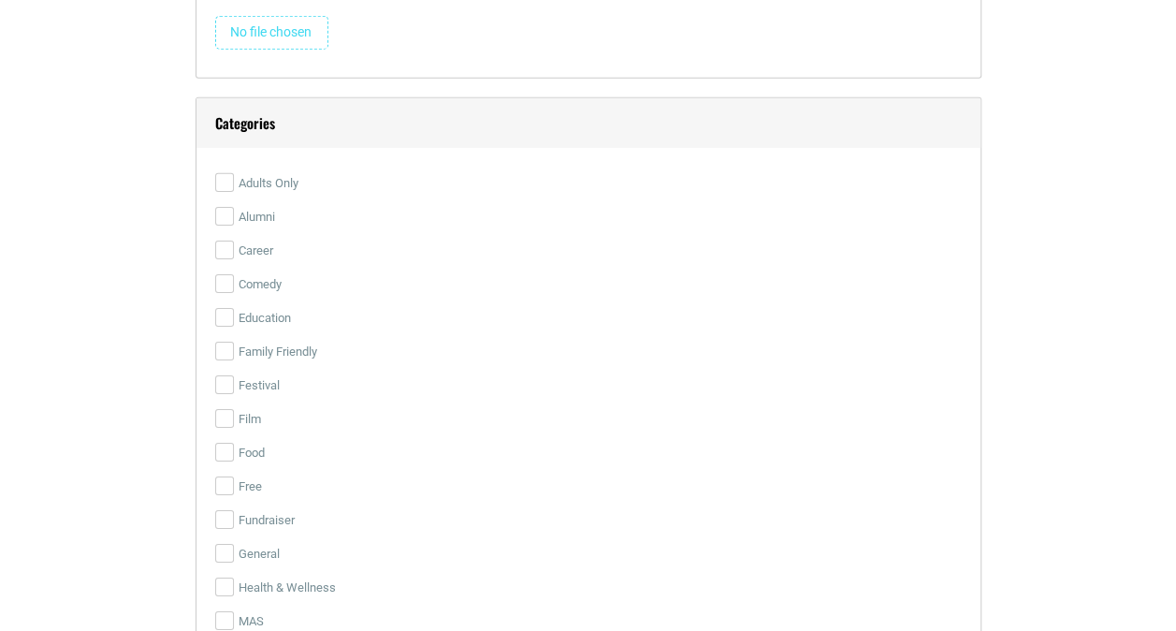
type input "$90"
click at [229, 176] on input "Adults Only" at bounding box center [224, 182] width 19 height 19
checkbox input "true"
click at [232, 312] on input "Education" at bounding box center [224, 317] width 19 height 19
checkbox input "true"
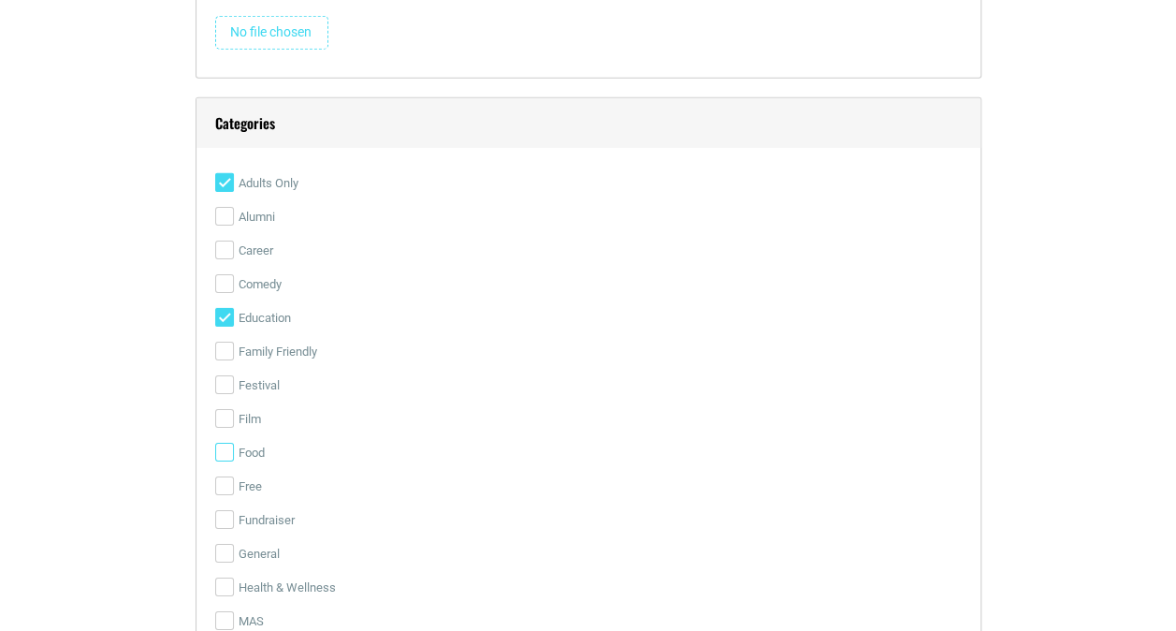
click at [225, 443] on input "Food" at bounding box center [224, 452] width 19 height 19
checkbox input "true"
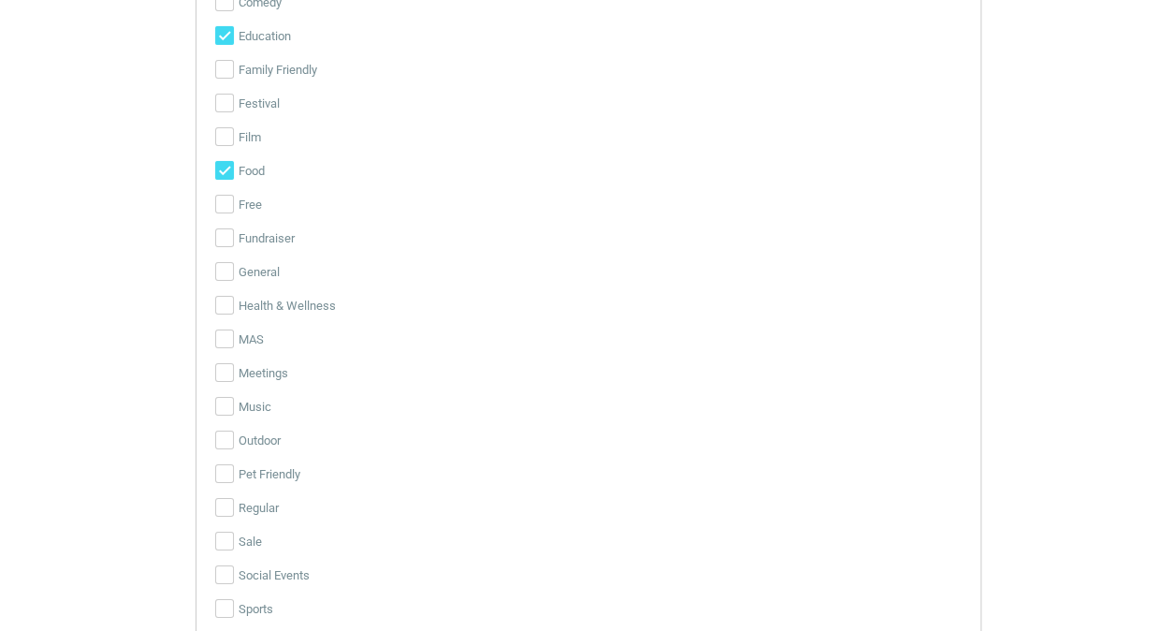
scroll to position [3218, 0]
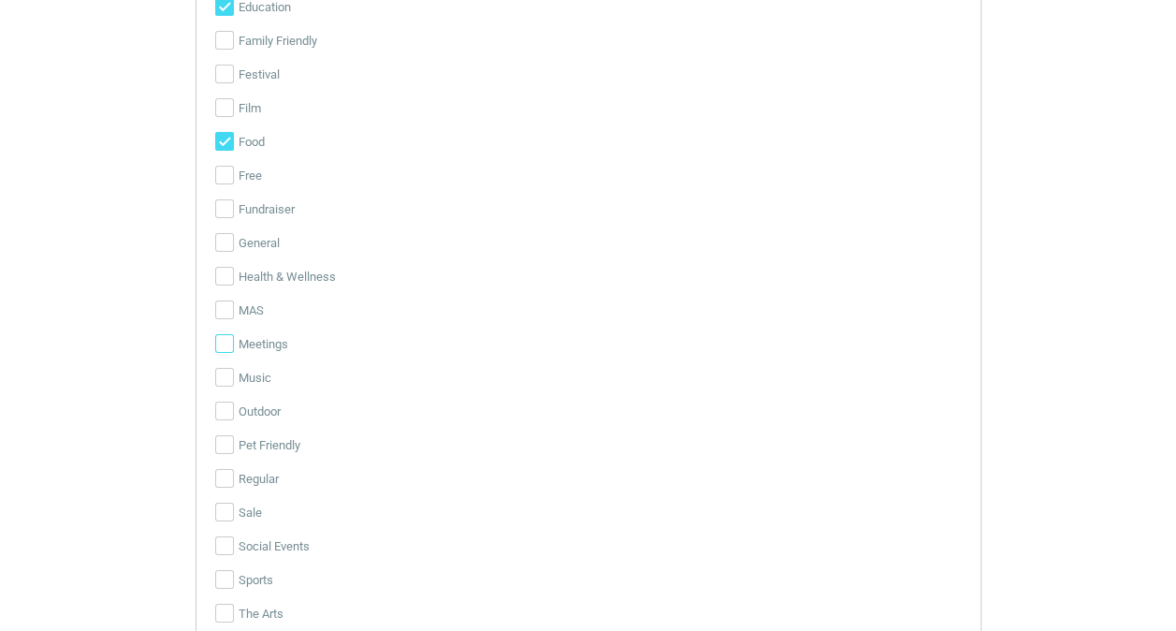
click at [226, 337] on input "Meetings" at bounding box center [224, 343] width 19 height 19
checkbox input "true"
click at [227, 541] on input "Social Events" at bounding box center [224, 545] width 19 height 19
checkbox input "true"
click at [221, 607] on input "The Arts" at bounding box center [224, 612] width 19 height 19
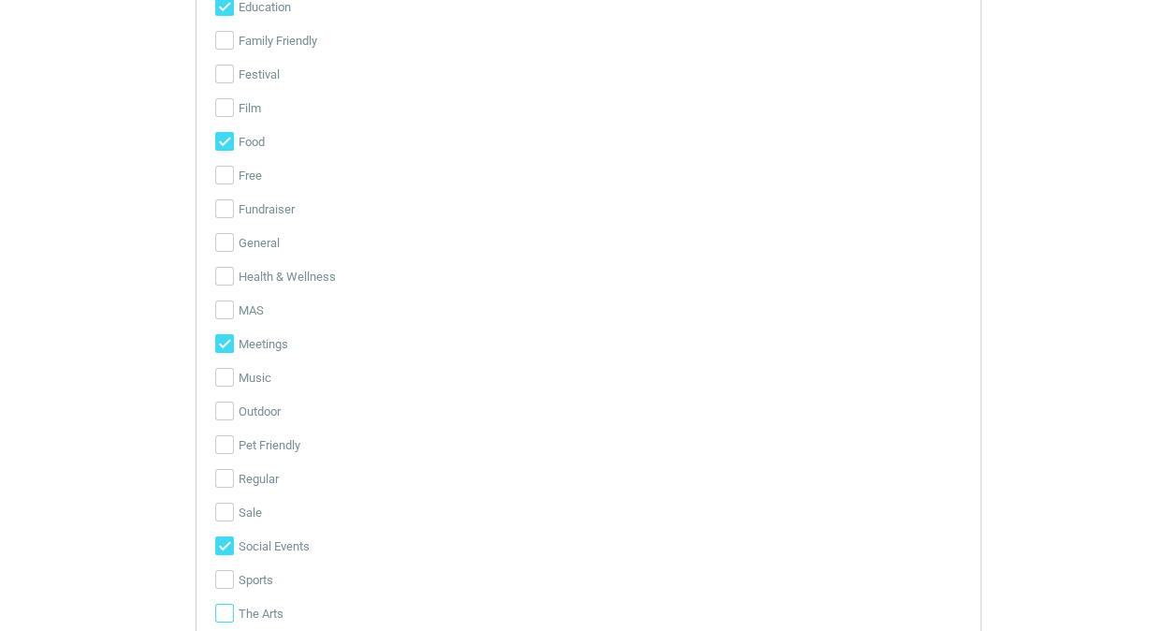
checkbox input "true"
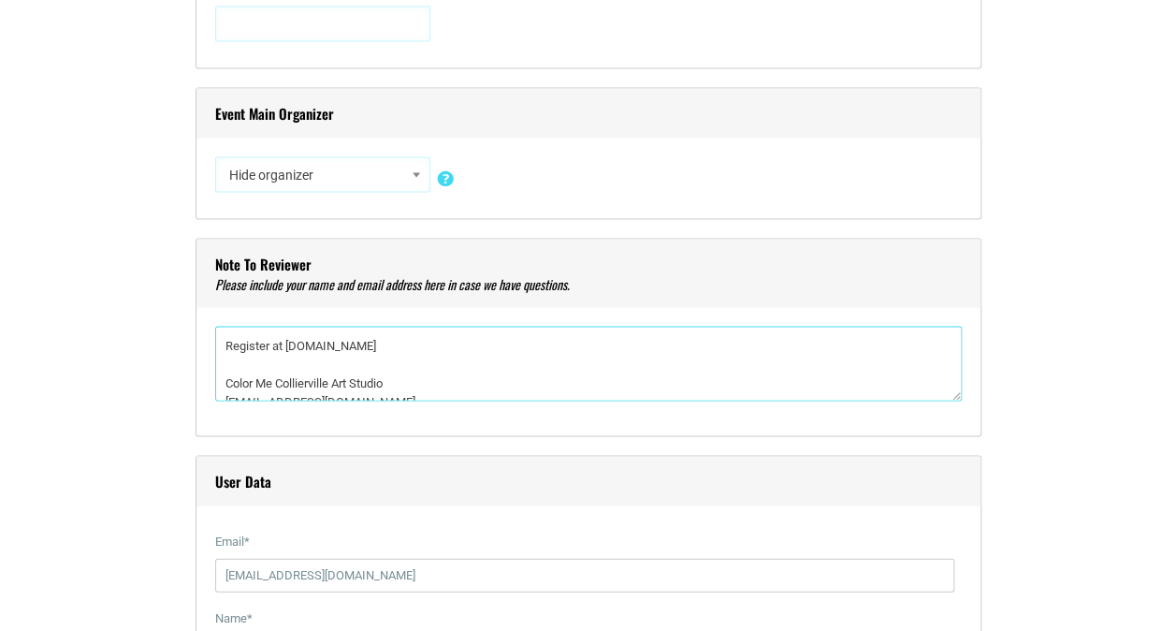
scroll to position [20, 0]
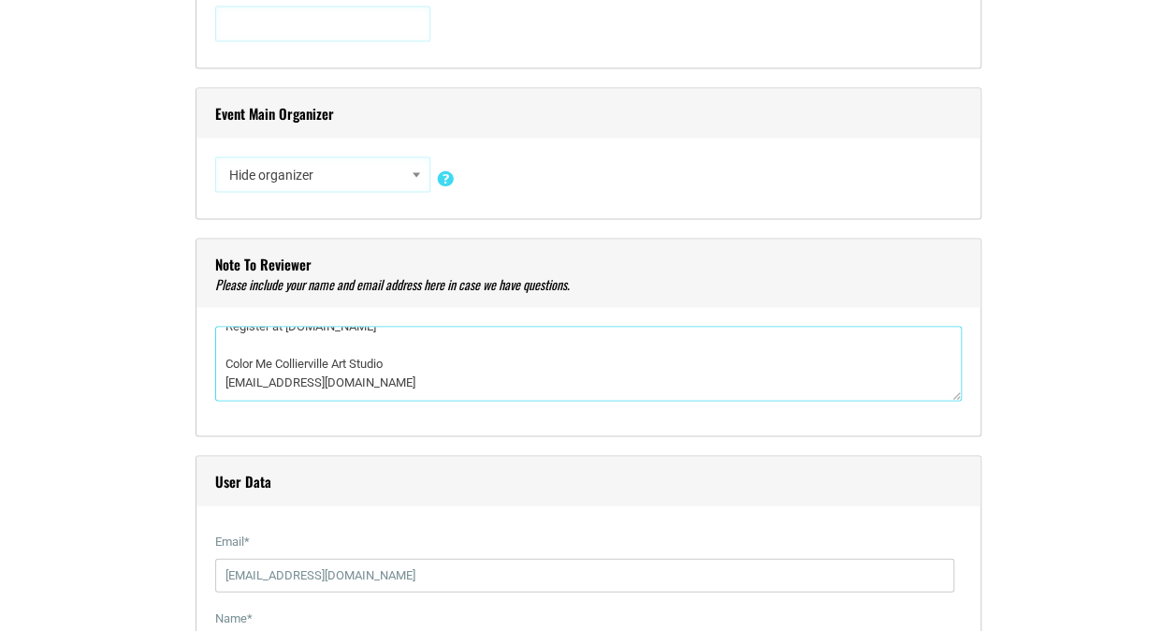
drag, startPoint x: 394, startPoint y: 356, endPoint x: 222, endPoint y: 361, distance: 172.2
click at [222, 361] on textarea"] "Register at [DOMAIN_NAME] Color Me Collierville Art Studio [EMAIL_ADDRESS][DOMA…" at bounding box center [588, 363] width 747 height 75
click at [223, 374] on textarea"] "Register at [DOMAIN_NAME] Questions? [EMAIL_ADDRESS][DOMAIN_NAME]" at bounding box center [588, 363] width 747 height 75
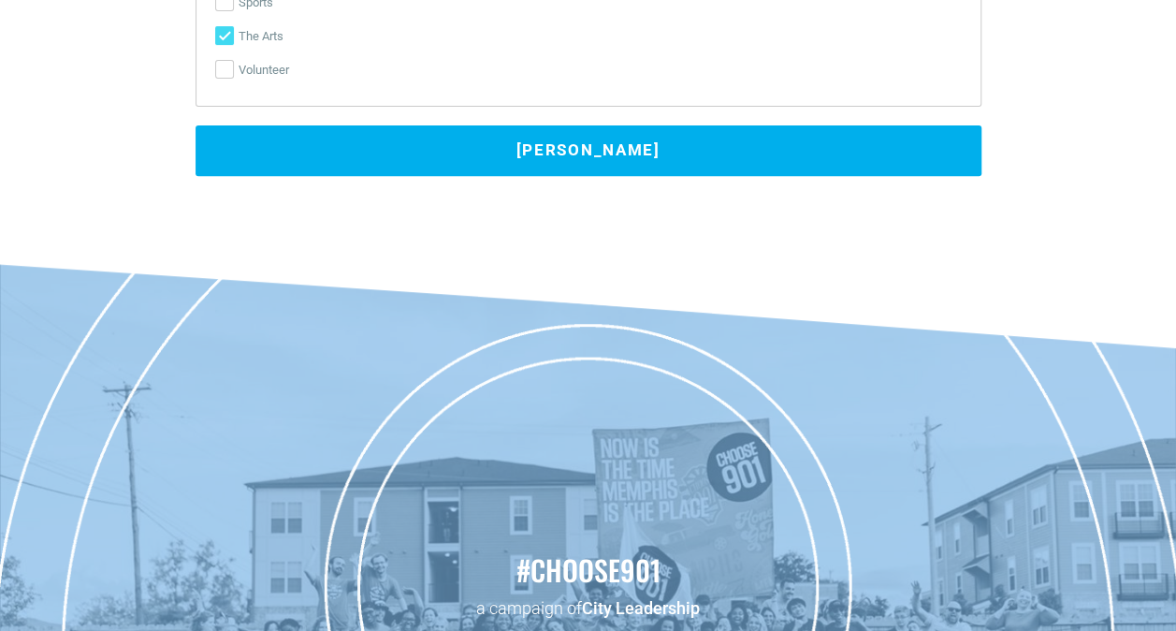
scroll to position [3701, 0]
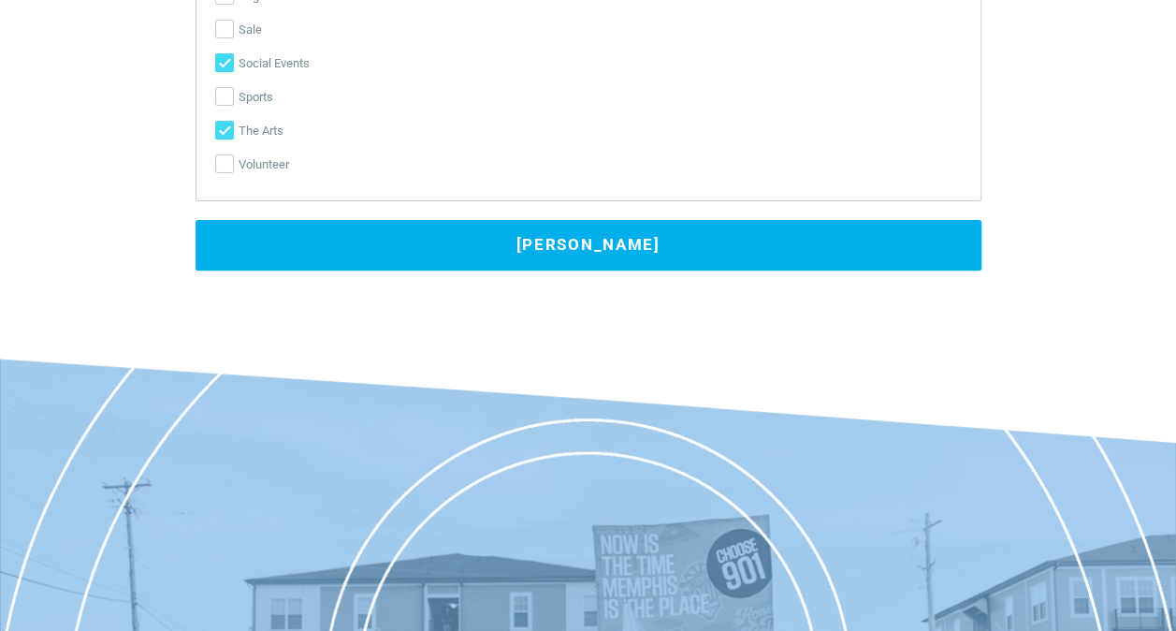
type textarea"] "Register at [DOMAIN_NAME] Questions? Email: [EMAIL_ADDRESS][DOMAIN_NAME]"
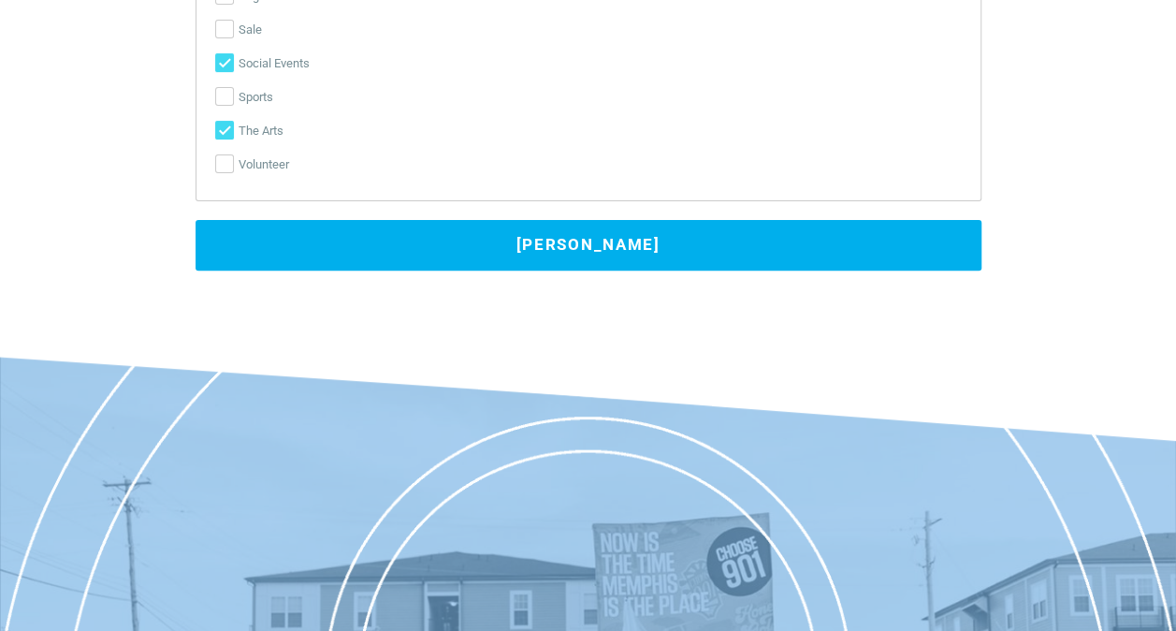
click at [666, 232] on button "[PERSON_NAME]" at bounding box center [589, 245] width 786 height 51
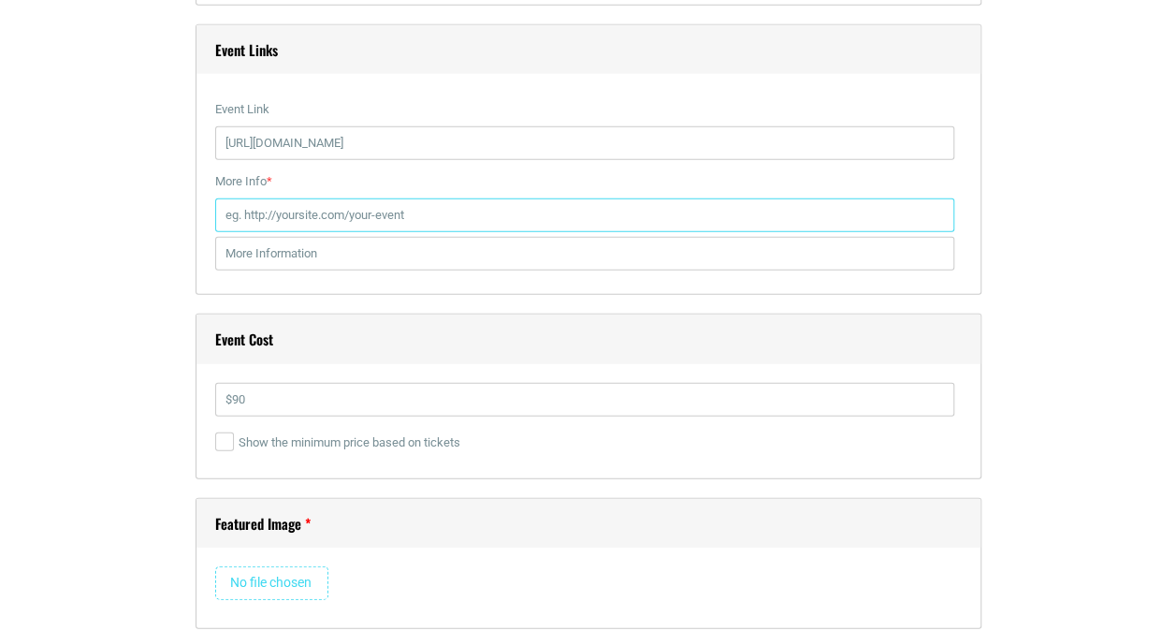
scroll to position [2253, 0]
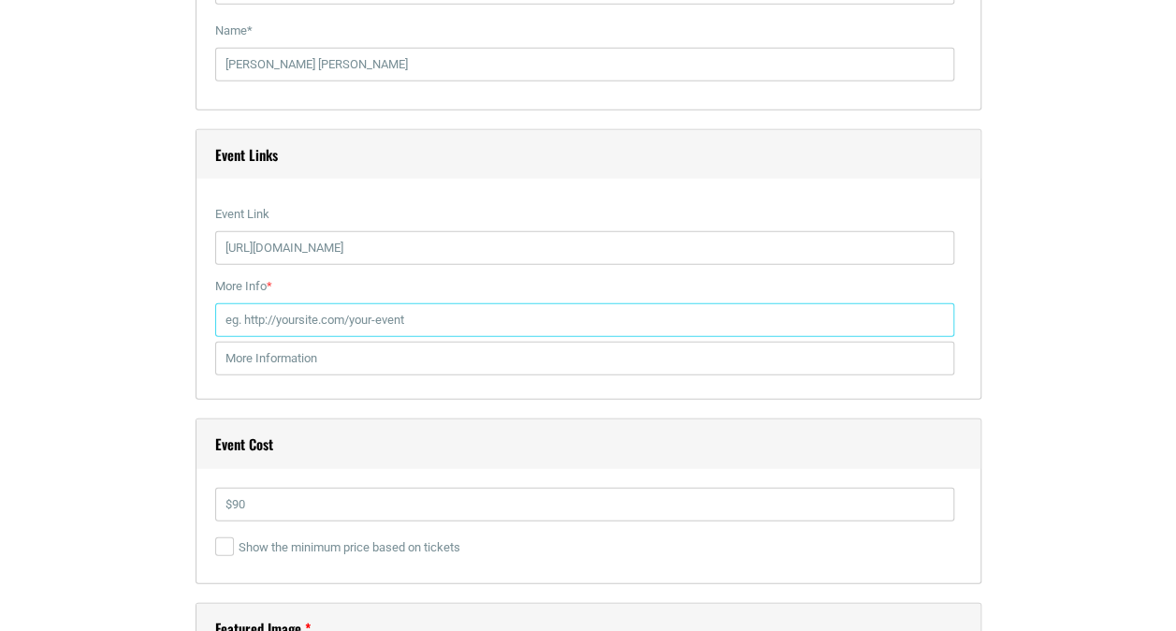
click at [362, 306] on input "More Info *" at bounding box center [584, 320] width 739 height 34
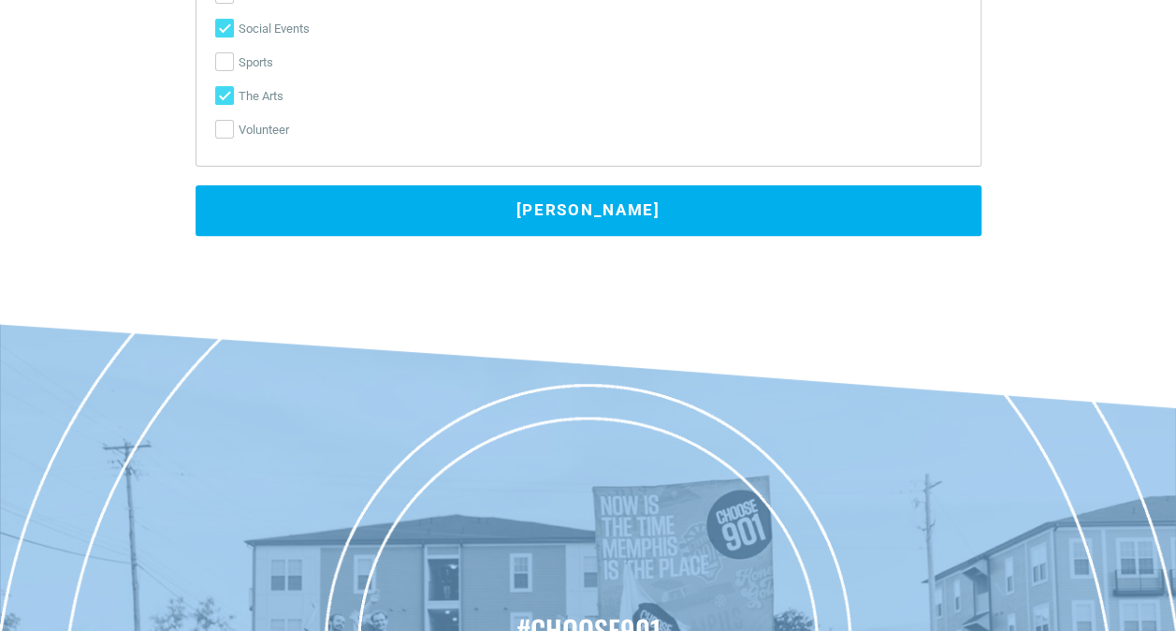
scroll to position [3725, 0]
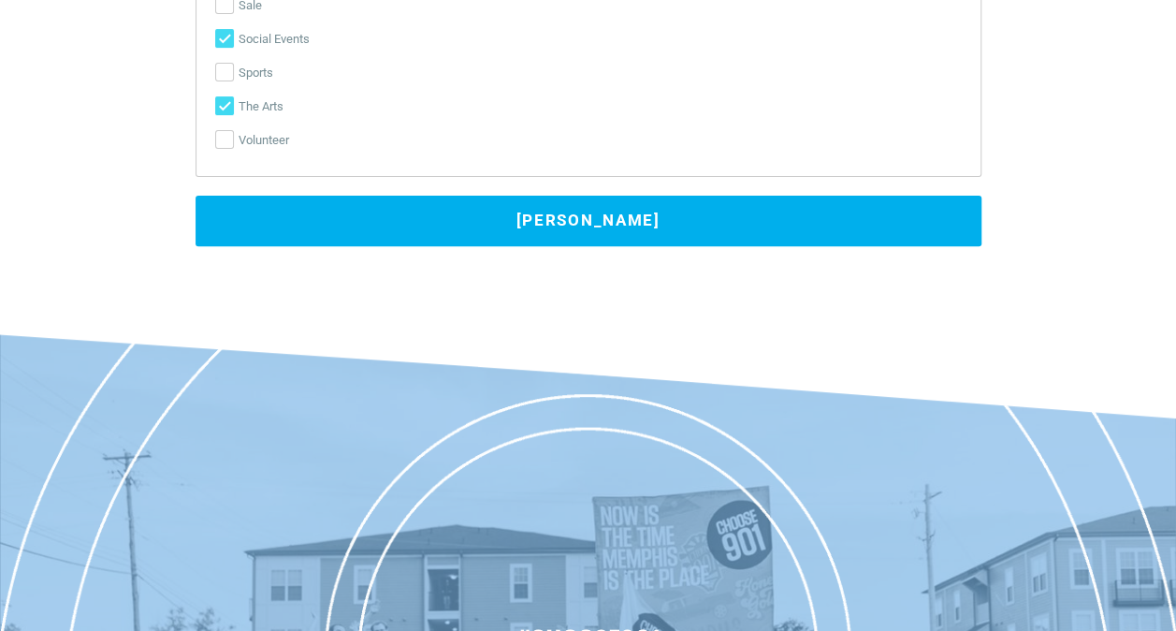
type input "[DOMAIN_NAME]"
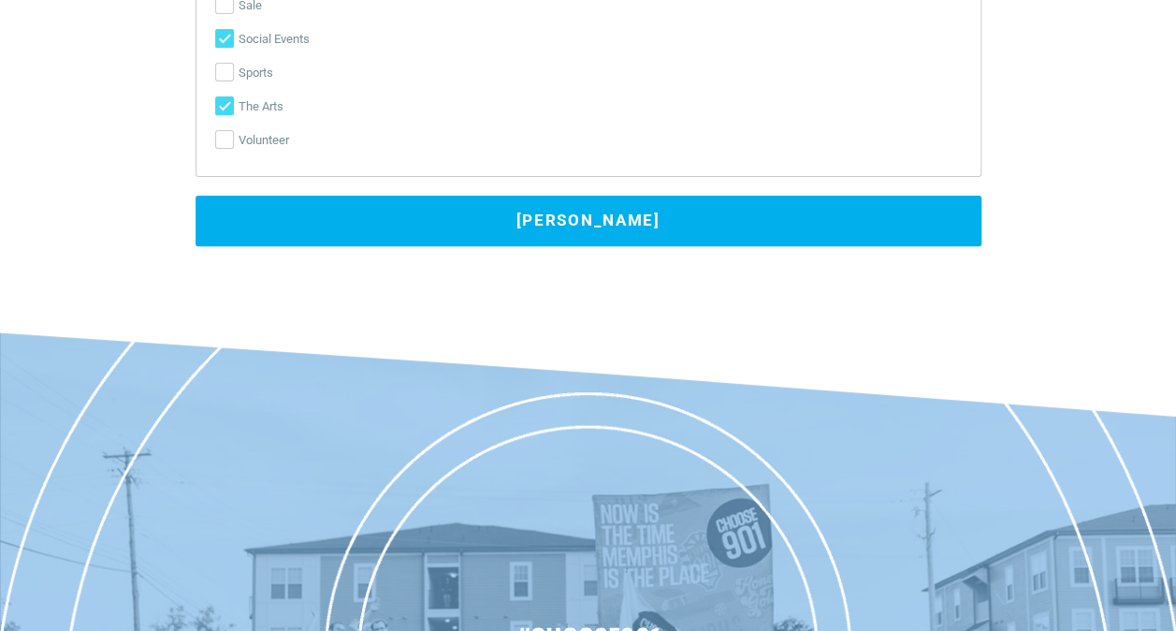
click at [723, 204] on button "[PERSON_NAME]" at bounding box center [589, 221] width 786 height 51
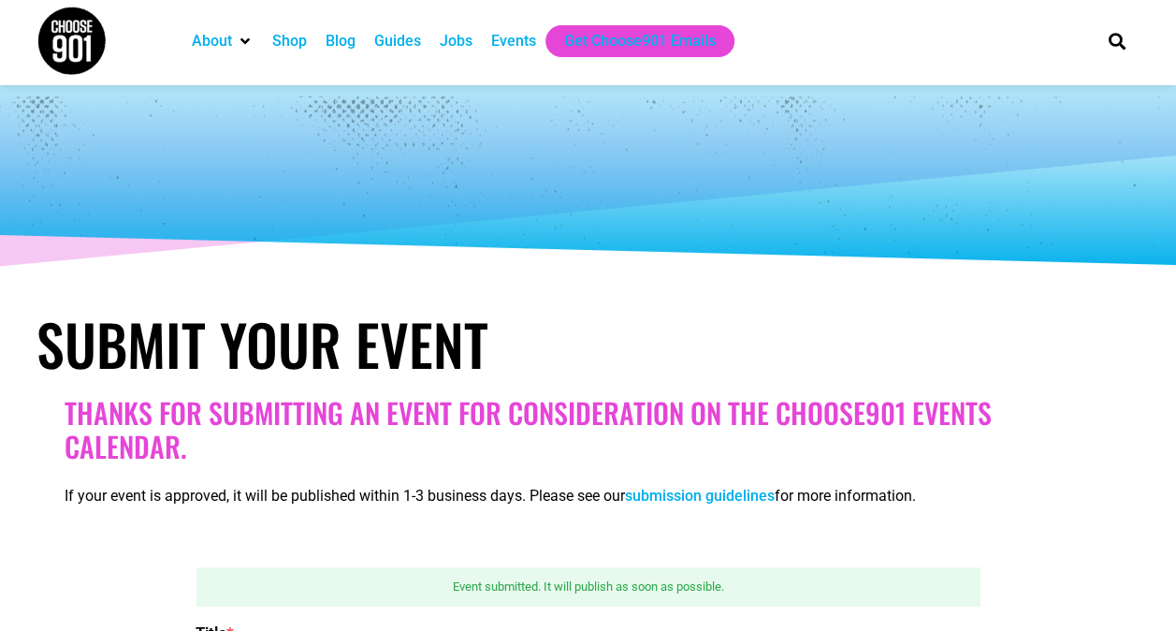
scroll to position [0, 0]
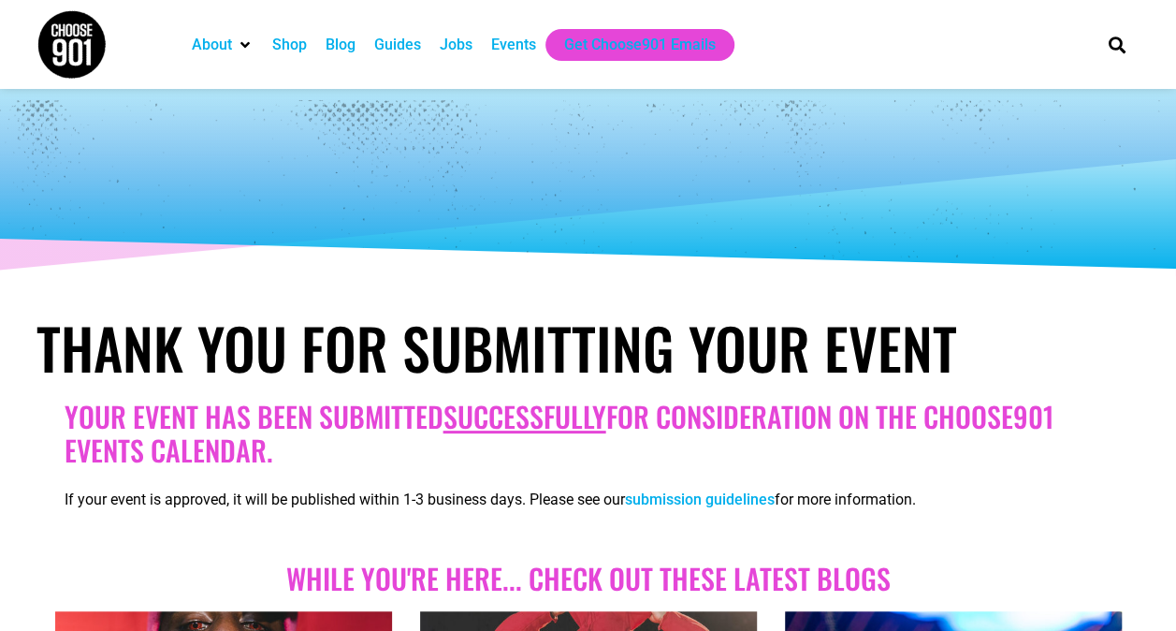
click at [1173, 153] on div at bounding box center [588, 182] width 1176 height 187
